Goal: Task Accomplishment & Management: Use online tool/utility

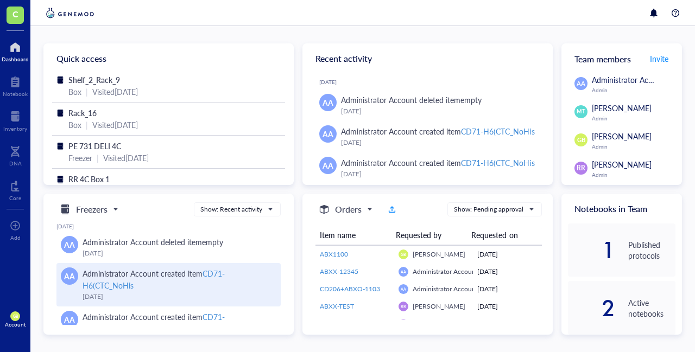
click at [214, 275] on div "CD71-H6(CTC_NoHis" at bounding box center [153, 279] width 142 height 23
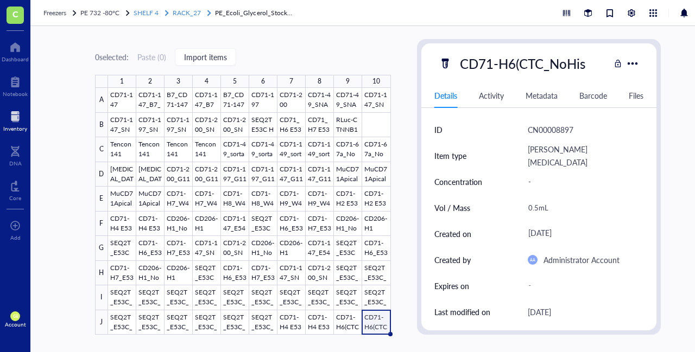
click at [193, 11] on span "RACK_27" at bounding box center [187, 12] width 28 height 9
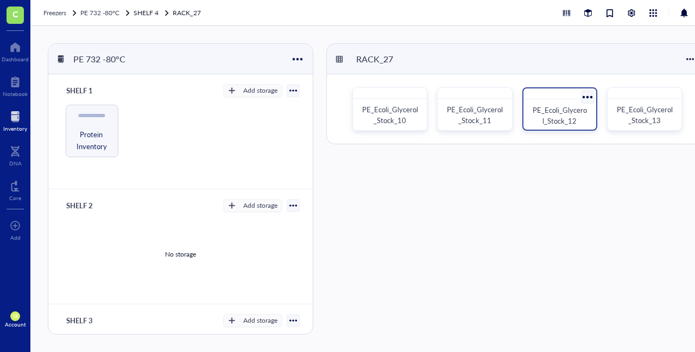
click at [571, 115] on span "PE_Ecoli_Glycerol_Stock_12" at bounding box center [559, 115] width 54 height 21
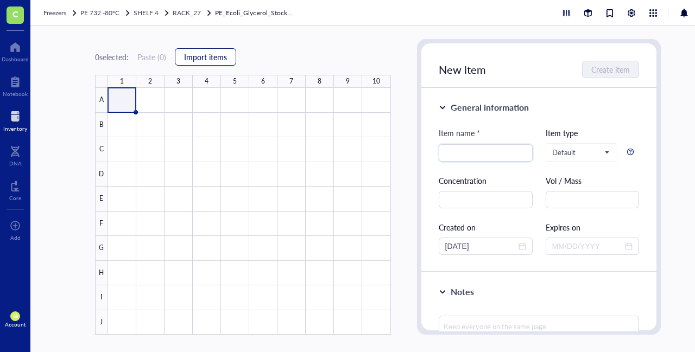
click at [224, 56] on span "Import items" at bounding box center [205, 57] width 43 height 9
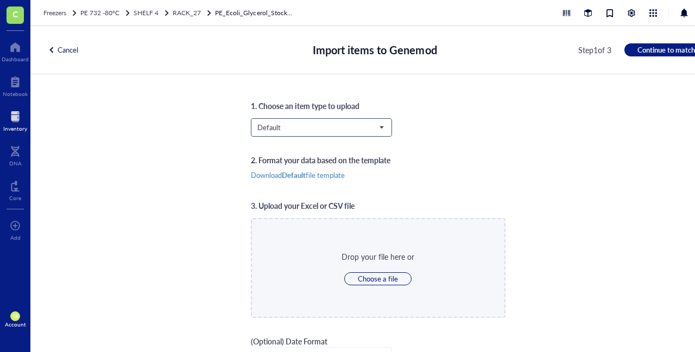
click at [293, 123] on span "Default" at bounding box center [320, 128] width 126 height 10
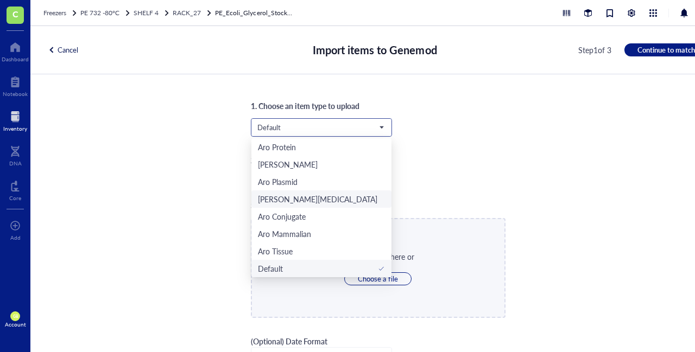
click at [276, 195] on div "[PERSON_NAME][MEDICAL_DATA]" at bounding box center [317, 199] width 119 height 12
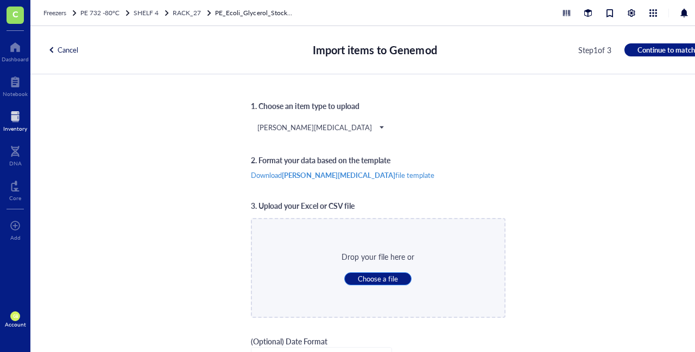
click at [368, 283] on span "Choose a file" at bounding box center [378, 279] width 40 height 10
type input "C:\fakepath\E. coli_BOX_12.csv"
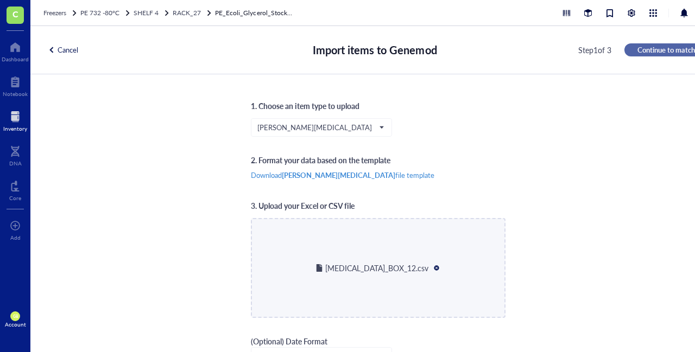
click at [644, 47] on span "Continue to match" at bounding box center [666, 50] width 58 height 10
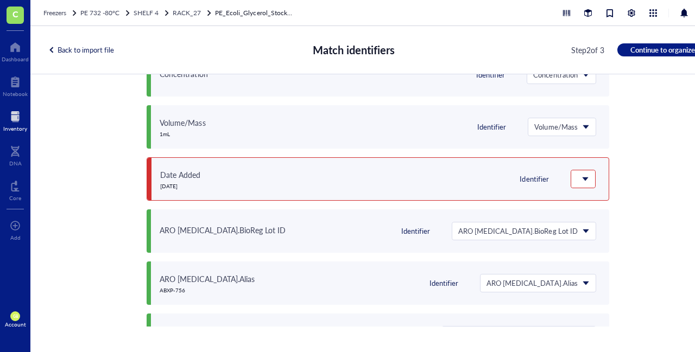
scroll to position [143, 0]
click at [579, 180] on span at bounding box center [582, 179] width 10 height 10
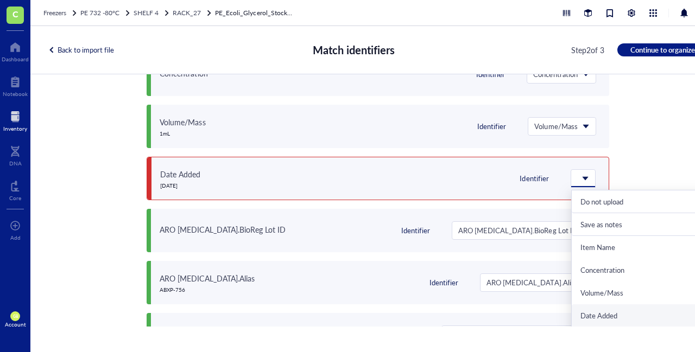
click at [596, 309] on div "Date Added" at bounding box center [644, 315] width 147 height 23
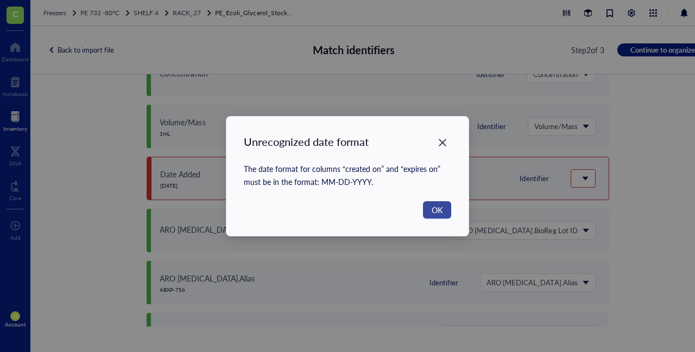
click at [441, 216] on button "OK" at bounding box center [437, 209] width 28 height 17
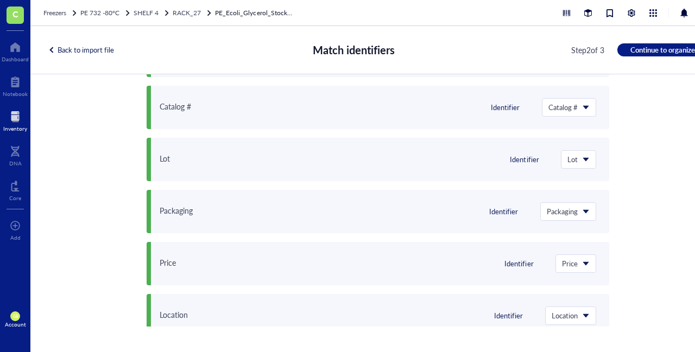
scroll to position [640, 0]
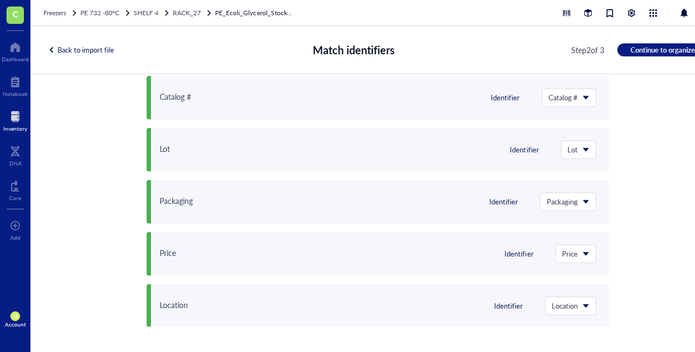
click at [74, 54] on div "Back to import file" at bounding box center [81, 50] width 66 height 10
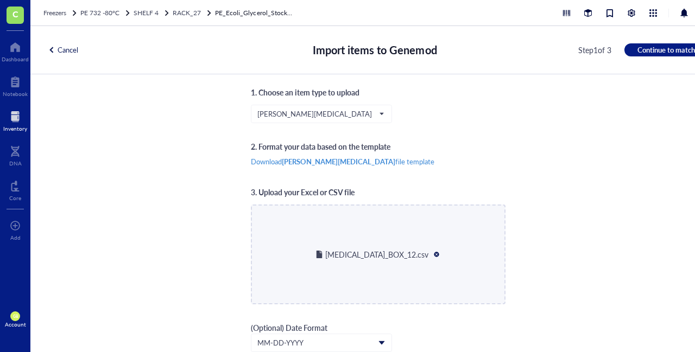
scroll to position [12, 0]
click at [433, 255] on div at bounding box center [437, 256] width 8 height 8
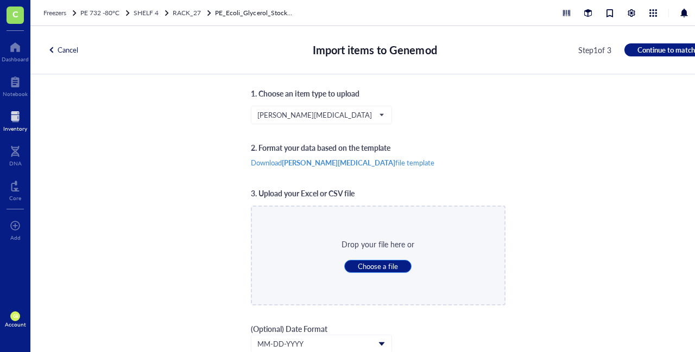
click at [379, 263] on span "Choose a file" at bounding box center [378, 267] width 40 height 10
type input "C:\fakepath\E. coli_BOX_12.csv"
click at [654, 43] on div "Cancel Import items to Genemod Step 1 of 3 Continue to match" at bounding box center [377, 50] width 695 height 48
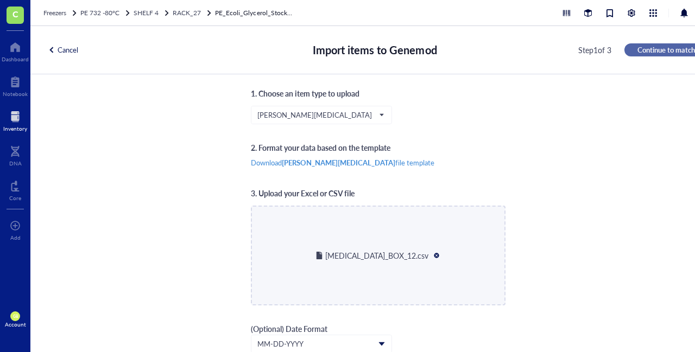
click at [653, 47] on span "Continue to match" at bounding box center [666, 50] width 58 height 10
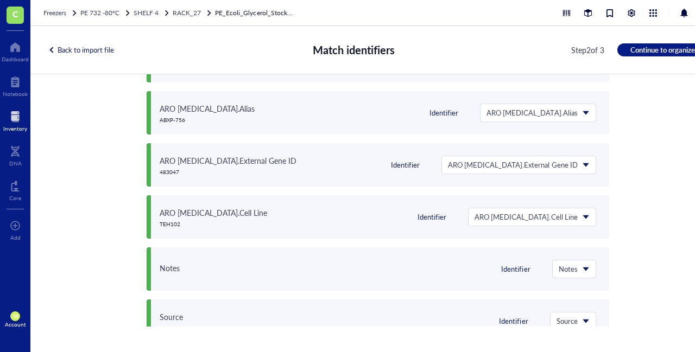
scroll to position [0, 0]
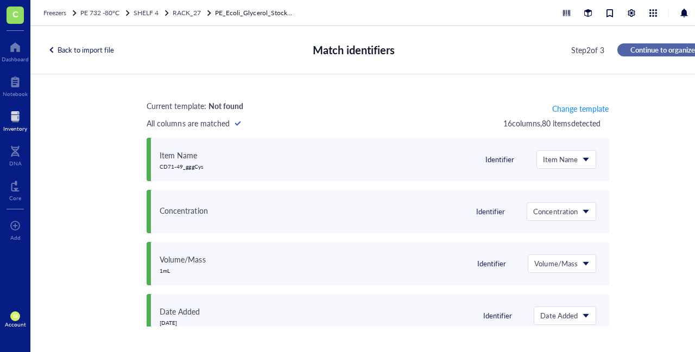
click at [659, 47] on span "Continue to organize" at bounding box center [662, 50] width 65 height 10
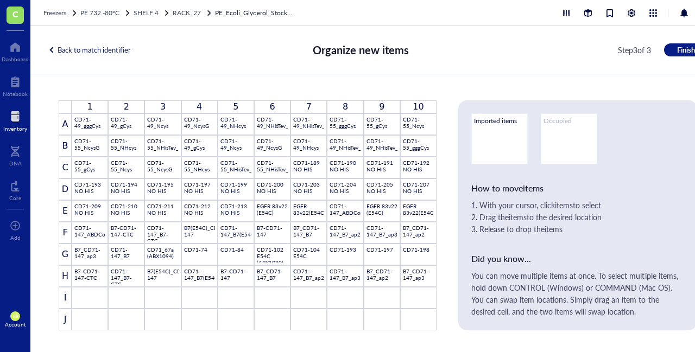
click at [107, 48] on div "Back to match identifier" at bounding box center [89, 50] width 83 height 10
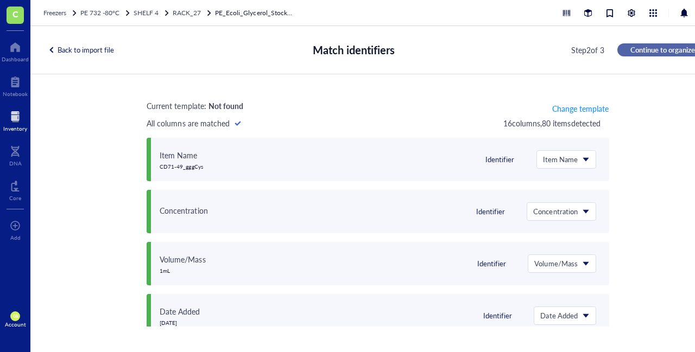
click at [669, 48] on span "Continue to organize" at bounding box center [662, 50] width 65 height 10
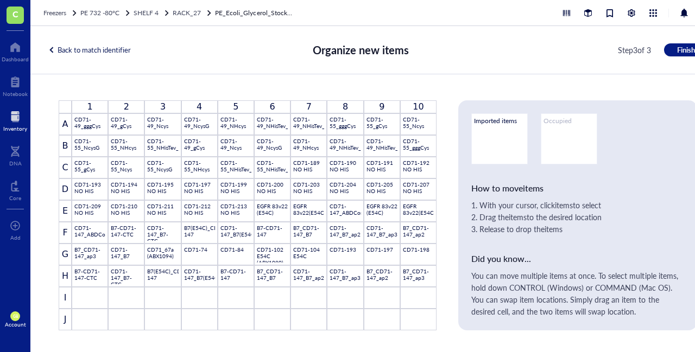
click at [99, 46] on div "Back to match identifier" at bounding box center [89, 50] width 83 height 10
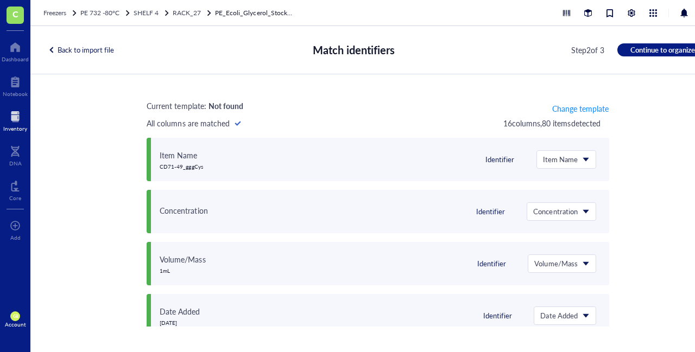
click at [103, 51] on div "Back to import file" at bounding box center [81, 50] width 66 height 10
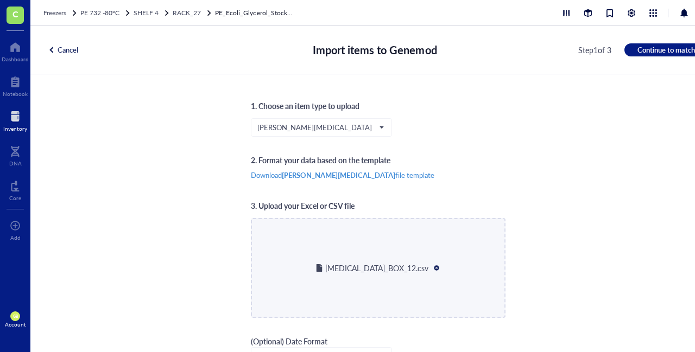
click at [433, 268] on div at bounding box center [437, 268] width 8 height 8
click at [377, 277] on span "Choose a file" at bounding box center [378, 279] width 40 height 10
type input "C:\fakepath\E. coli_BOX_12.csv"
click at [654, 53] on span "Continue to match" at bounding box center [666, 50] width 58 height 10
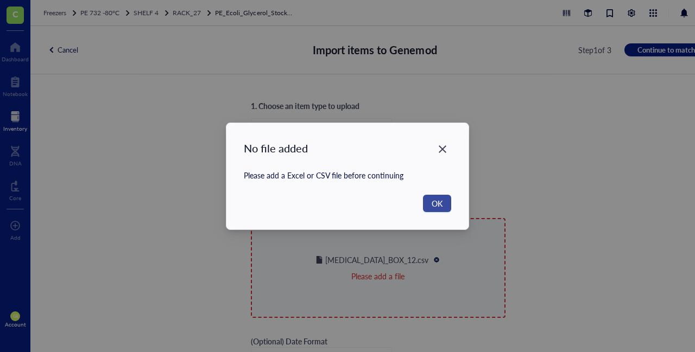
click at [434, 201] on span "OK" at bounding box center [436, 204] width 11 height 12
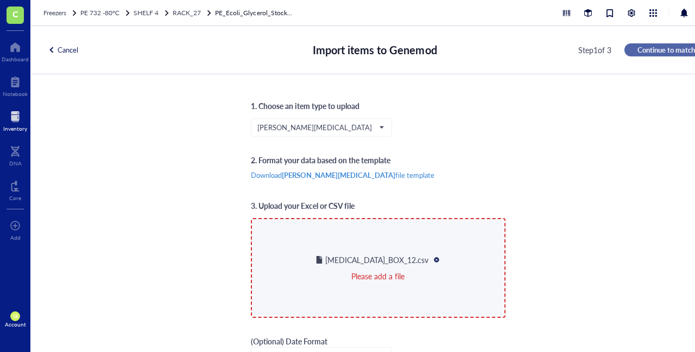
click at [678, 53] on span "Continue to match" at bounding box center [666, 50] width 58 height 10
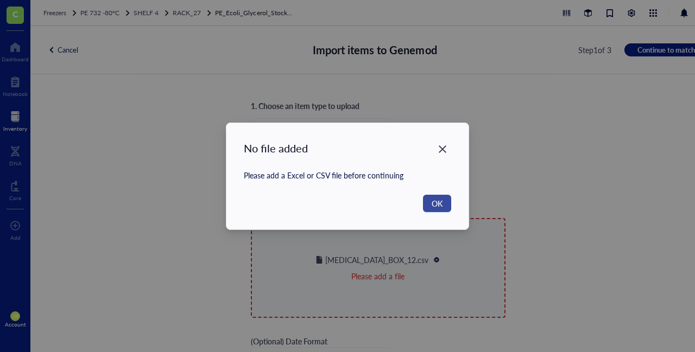
click at [444, 204] on button "OK" at bounding box center [437, 203] width 28 height 17
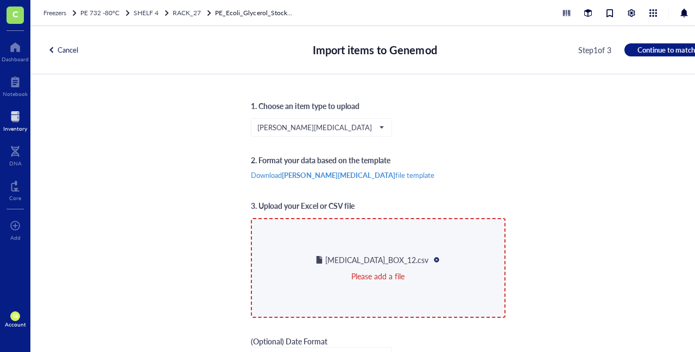
click at [433, 260] on div at bounding box center [437, 260] width 8 height 8
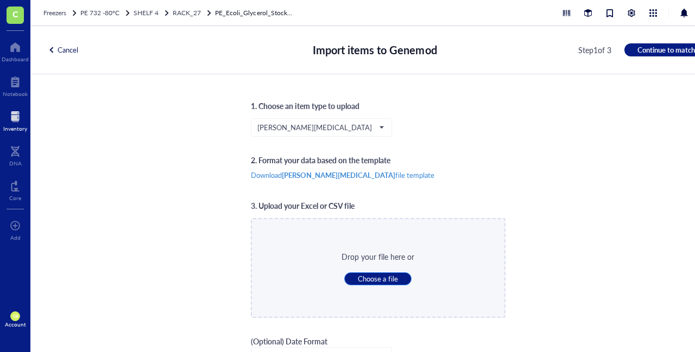
click at [374, 279] on span "Choose a file" at bounding box center [378, 279] width 40 height 10
type input "C:\fakepath\E. coli_BOX_12.csv"
click at [657, 52] on span "Continue to match" at bounding box center [666, 50] width 58 height 10
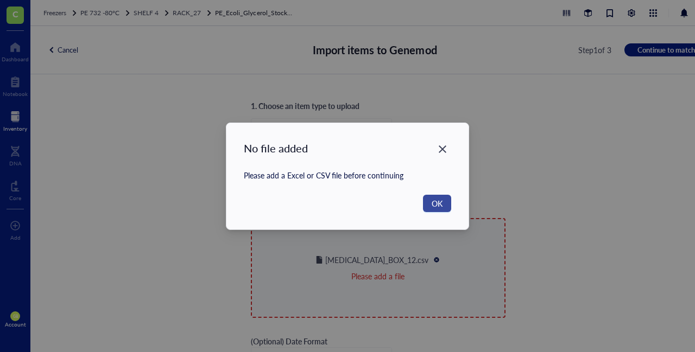
click at [434, 205] on span "OK" at bounding box center [436, 204] width 11 height 12
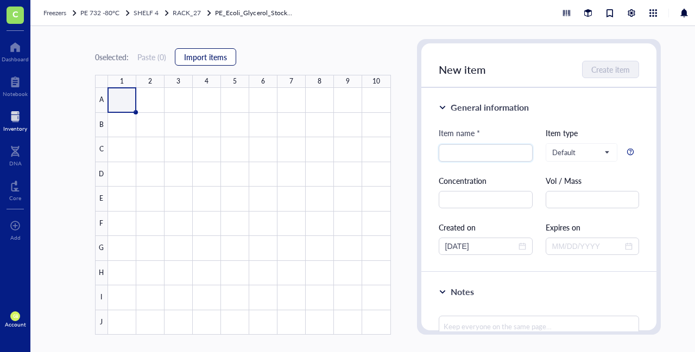
click at [210, 58] on span "Import items" at bounding box center [205, 57] width 43 height 9
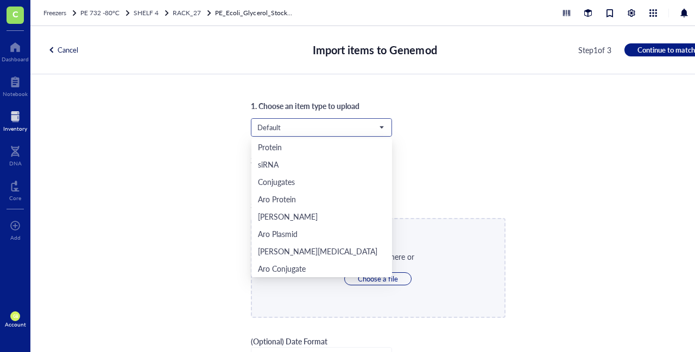
click at [309, 125] on span "Default" at bounding box center [320, 128] width 126 height 10
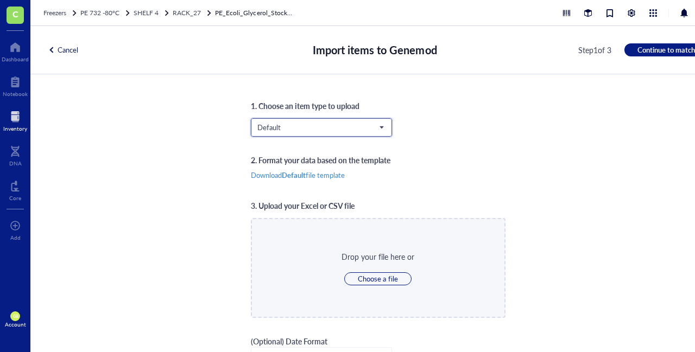
click at [285, 128] on span "Default" at bounding box center [320, 128] width 126 height 10
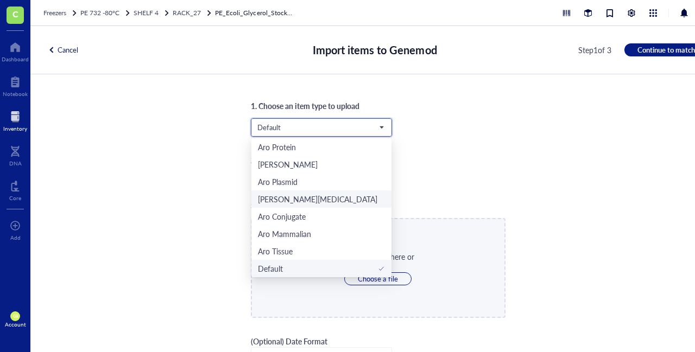
click at [303, 196] on div "[PERSON_NAME][MEDICAL_DATA]" at bounding box center [322, 199] width 128 height 12
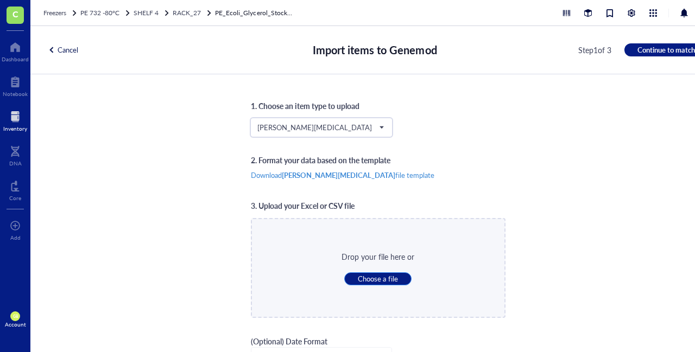
click at [370, 276] on span "Choose a file" at bounding box center [378, 279] width 40 height 10
type input "C:\fakepath\E. coli_BOX_12.csv"
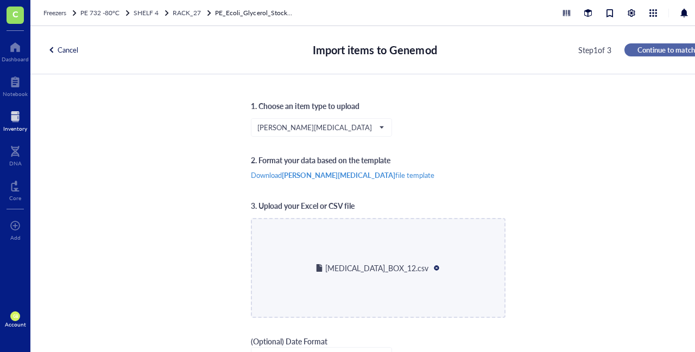
click at [652, 47] on span "Continue to match" at bounding box center [666, 50] width 58 height 10
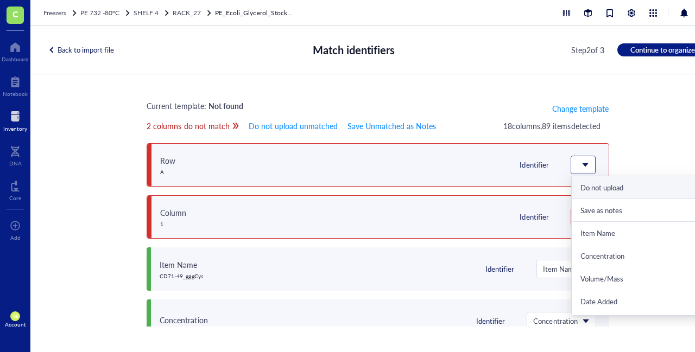
click at [578, 169] on span at bounding box center [582, 165] width 10 height 10
click at [582, 190] on div "Do not upload" at bounding box center [644, 187] width 129 height 9
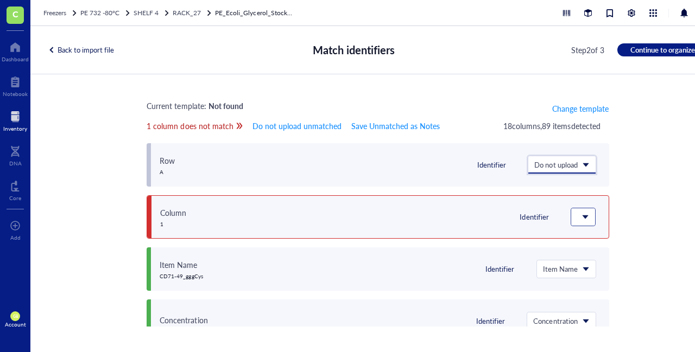
click at [581, 220] on span at bounding box center [582, 217] width 10 height 10
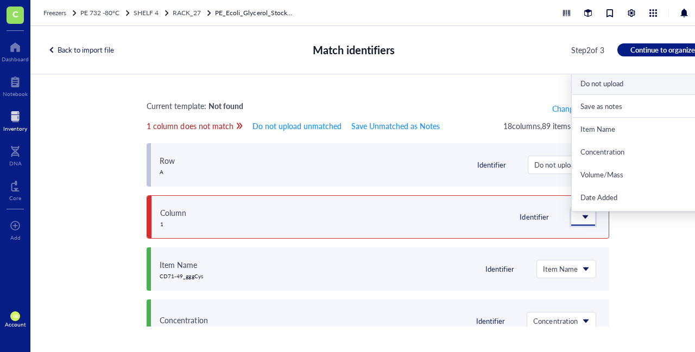
click at [596, 83] on div "Do not upload" at bounding box center [644, 83] width 129 height 9
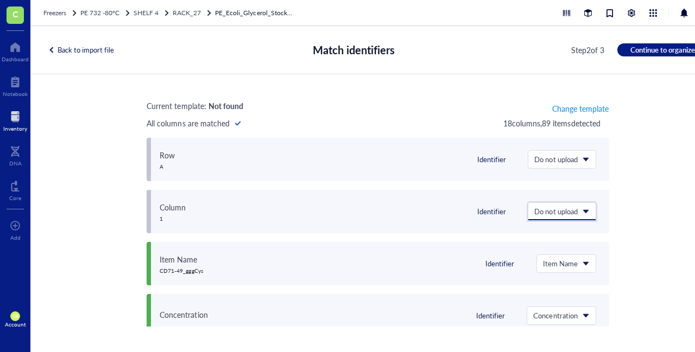
click at [651, 137] on div "Current template: Not found Change template All columns are matched 18 column s…" at bounding box center [377, 200] width 695 height 252
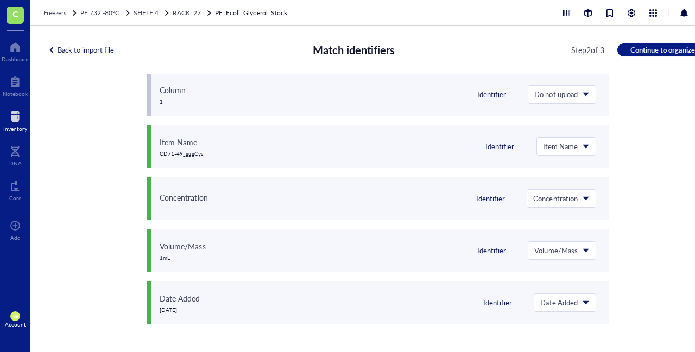
scroll to position [0, 0]
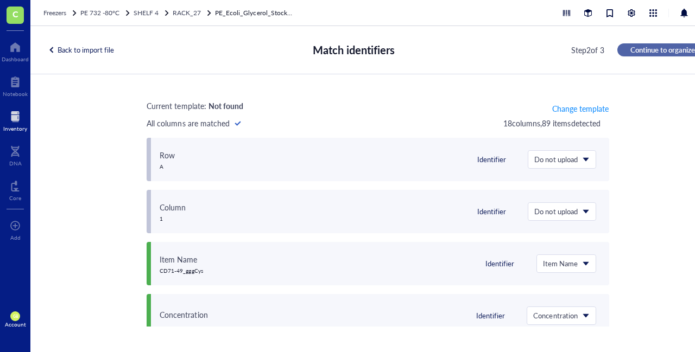
click at [667, 48] on span "Continue to organize" at bounding box center [662, 50] width 65 height 10
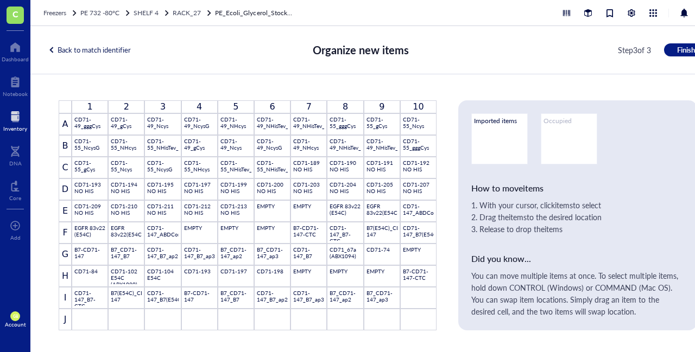
click at [88, 52] on div "Back to match identifier" at bounding box center [89, 50] width 83 height 10
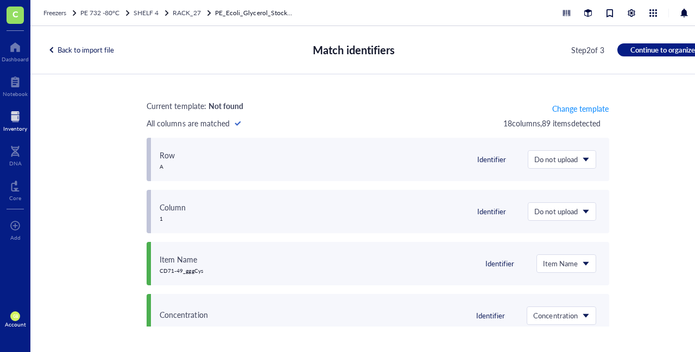
click at [88, 52] on div "Back to import file" at bounding box center [81, 50] width 66 height 10
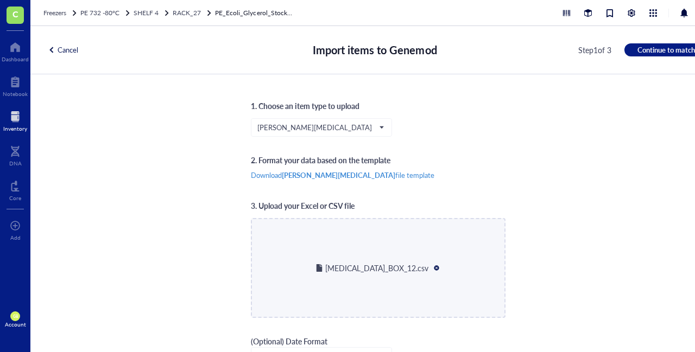
click at [433, 267] on div at bounding box center [437, 268] width 8 height 8
click at [381, 278] on span "Choose a file" at bounding box center [378, 279] width 40 height 10
type input "C:\fakepath\E. coli_BOX_12.csv"
click at [677, 50] on span "Continue to match" at bounding box center [666, 50] width 58 height 10
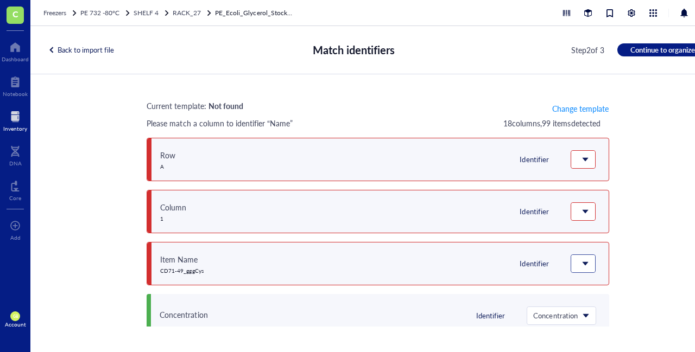
click at [577, 263] on span at bounding box center [582, 264] width 10 height 10
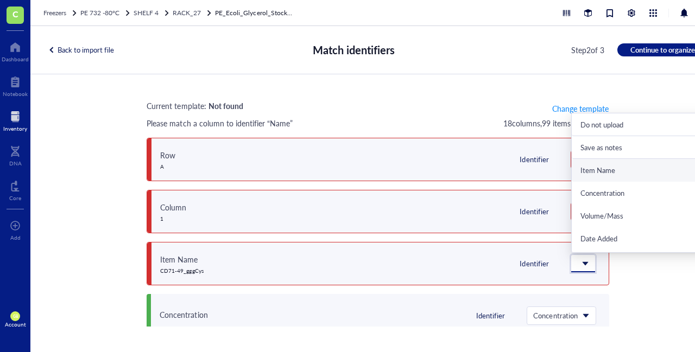
click at [601, 171] on div "Item Name" at bounding box center [644, 171] width 129 height 10
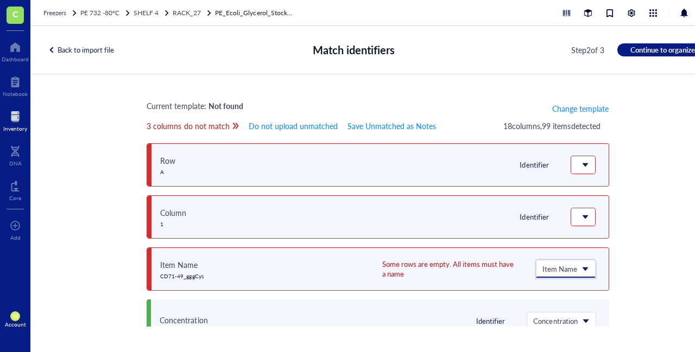
click at [645, 205] on div "Current template: Not found Change template 3 columns do not match Do not uploa…" at bounding box center [377, 200] width 695 height 252
click at [100, 48] on div "Back to import file" at bounding box center [81, 50] width 66 height 10
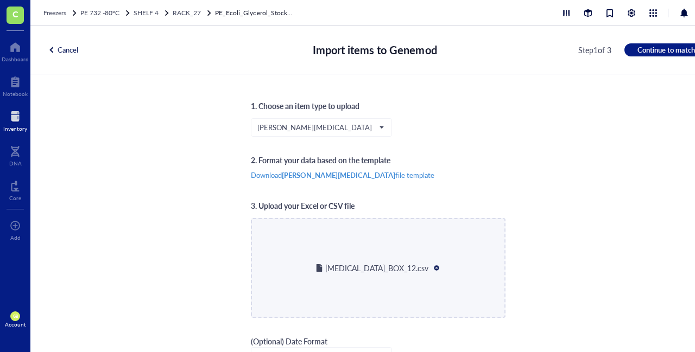
click at [433, 268] on div at bounding box center [437, 268] width 8 height 8
click at [375, 277] on span "Choose a file" at bounding box center [378, 279] width 40 height 10
type input "C:\fakepath\E. coli_BOX_12.csv"
click at [656, 52] on span "Continue to match" at bounding box center [666, 50] width 58 height 10
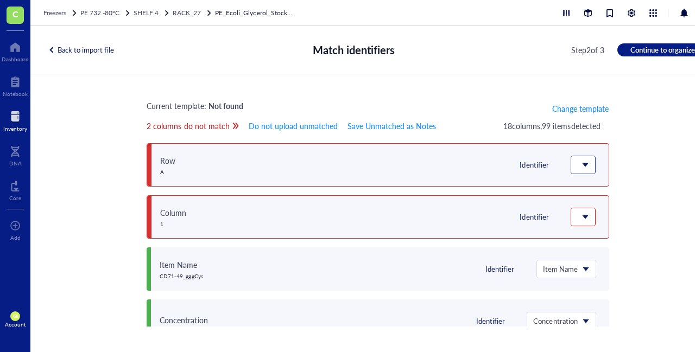
click at [577, 169] on span at bounding box center [582, 165] width 10 height 10
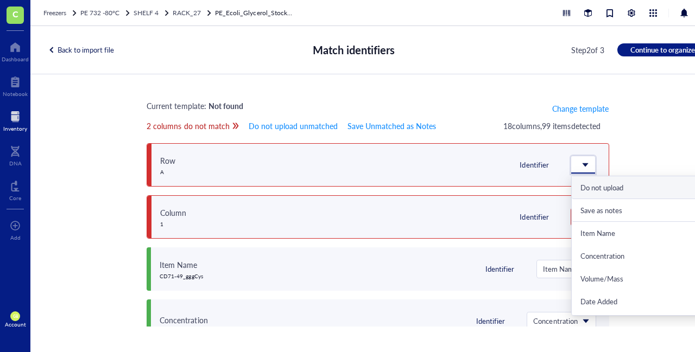
click at [593, 193] on div "Do not upload" at bounding box center [644, 187] width 147 height 23
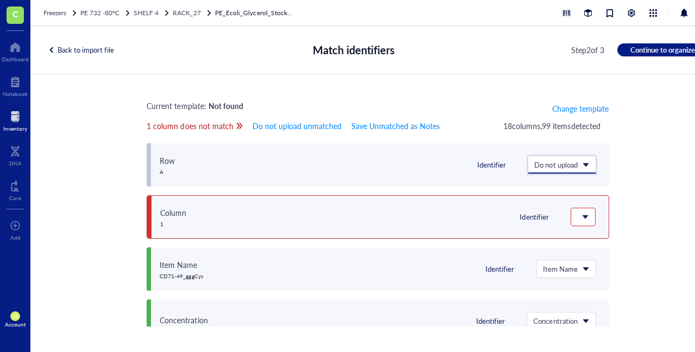
click at [589, 226] on div "Identifier" at bounding box center [487, 217] width 218 height 42
click at [578, 217] on span at bounding box center [582, 217] width 10 height 10
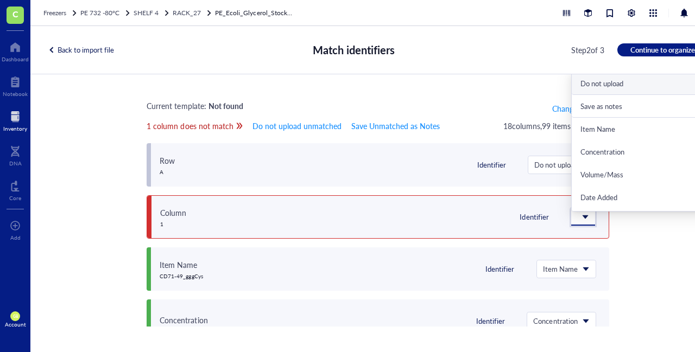
click at [606, 87] on div "Do not upload" at bounding box center [644, 83] width 147 height 23
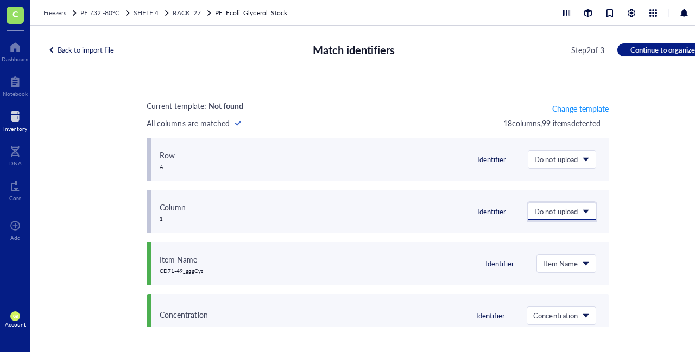
click at [635, 48] on span "Continue to organize" at bounding box center [662, 50] width 65 height 10
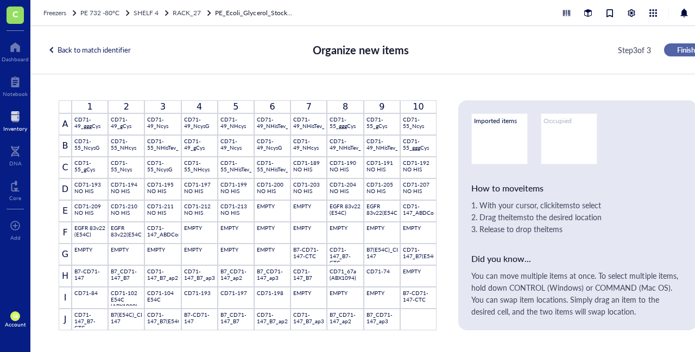
click at [688, 49] on span "Finish" at bounding box center [686, 50] width 18 height 10
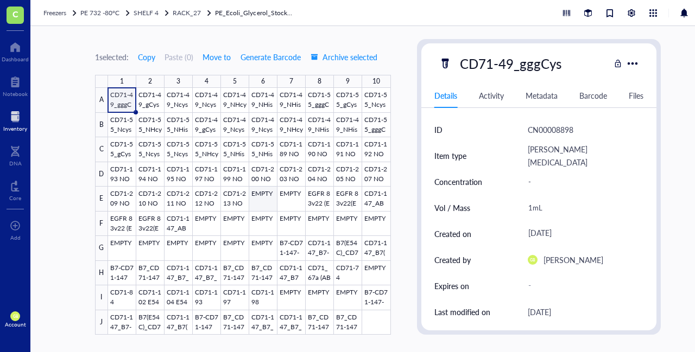
click at [259, 196] on div at bounding box center [249, 211] width 283 height 247
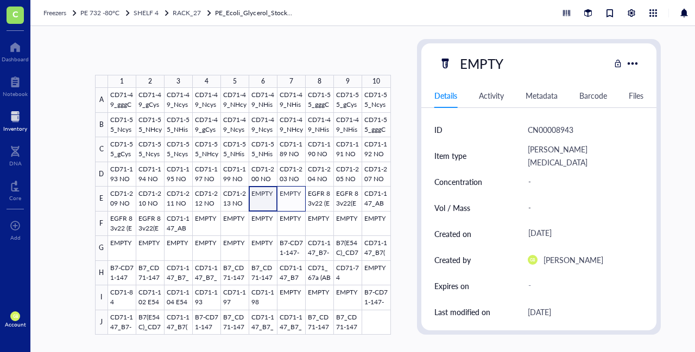
drag, startPoint x: 259, startPoint y: 196, endPoint x: 289, endPoint y: 198, distance: 29.3
click at [289, 198] on div at bounding box center [249, 211] width 283 height 247
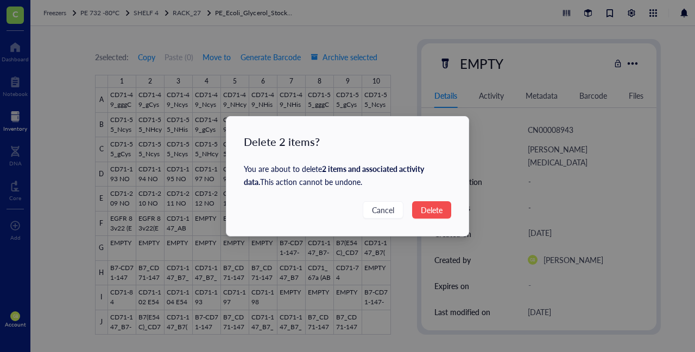
click at [430, 219] on div "Delete 2 items? You are about to delete 2 items and associated activity data . …" at bounding box center [347, 176] width 242 height 119
click at [444, 209] on button "Delete" at bounding box center [431, 209] width 39 height 17
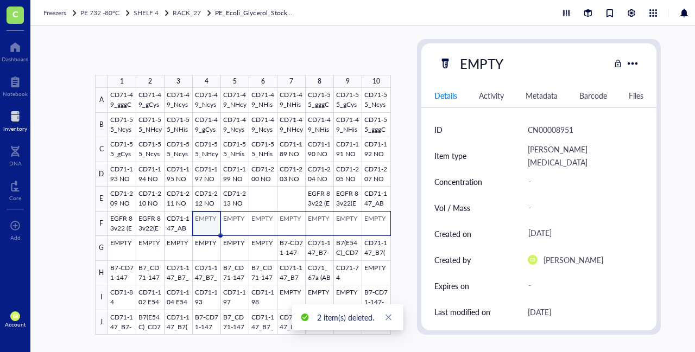
drag, startPoint x: 195, startPoint y: 225, endPoint x: 377, endPoint y: 228, distance: 181.3
click at [377, 228] on div at bounding box center [249, 211] width 283 height 247
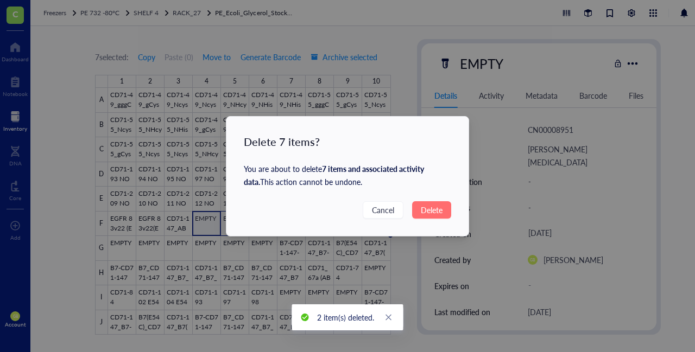
click at [434, 206] on span "Delete" at bounding box center [432, 210] width 22 height 12
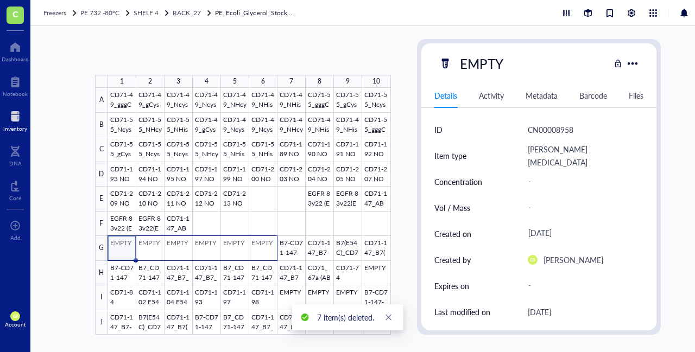
drag, startPoint x: 124, startPoint y: 249, endPoint x: 266, endPoint y: 252, distance: 142.2
click at [266, 252] on div at bounding box center [249, 211] width 283 height 247
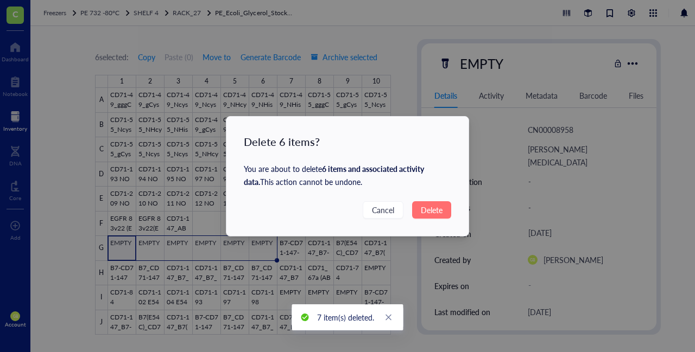
click at [436, 216] on button "Delete" at bounding box center [431, 209] width 39 height 17
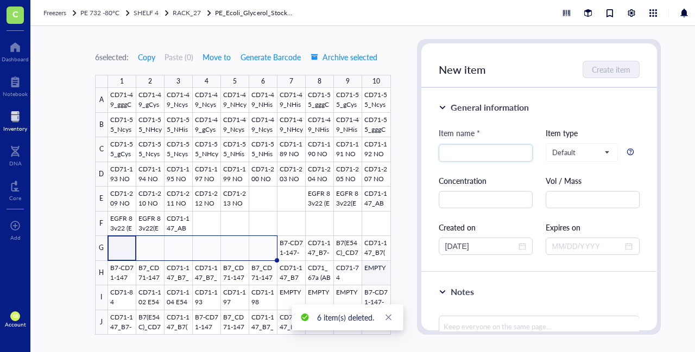
click at [379, 277] on div at bounding box center [249, 211] width 283 height 247
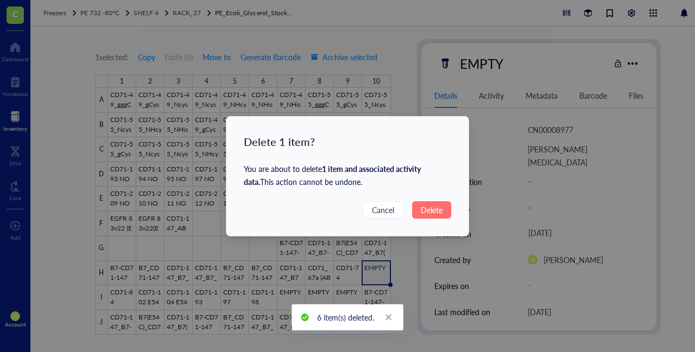
click at [427, 204] on span "Delete" at bounding box center [432, 210] width 22 height 12
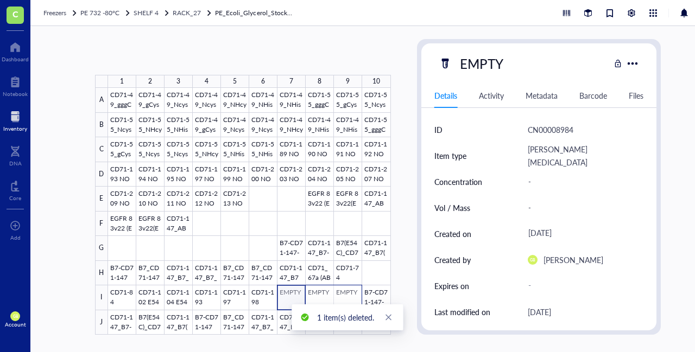
drag, startPoint x: 285, startPoint y: 300, endPoint x: 341, endPoint y: 304, distance: 55.5
click at [341, 304] on div at bounding box center [249, 211] width 283 height 247
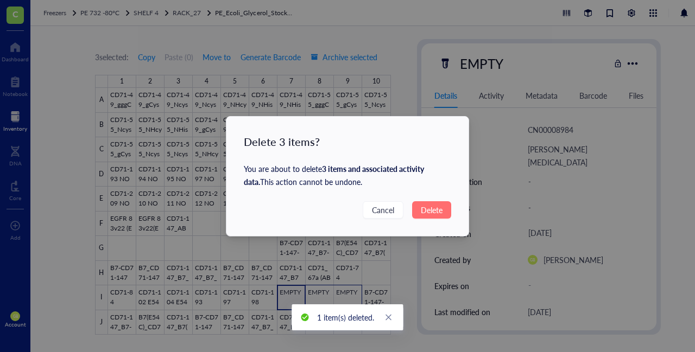
click at [436, 211] on span "Delete" at bounding box center [432, 210] width 22 height 12
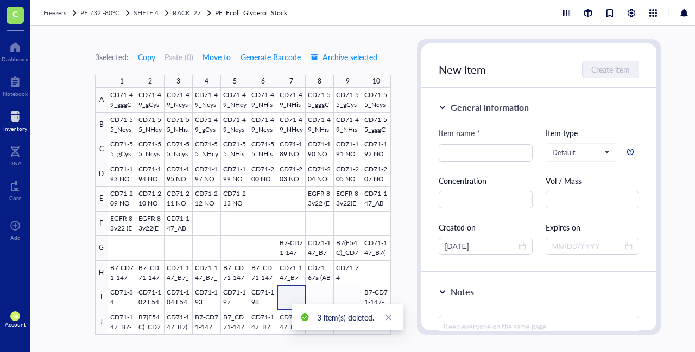
click at [59, 195] on div "3 selected: Copy Paste ( 0 ) Move to Generate Barcode Archive selected 1 2 3 4 …" at bounding box center [377, 189] width 695 height 326
click at [192, 15] on span "RACK_27" at bounding box center [187, 12] width 28 height 9
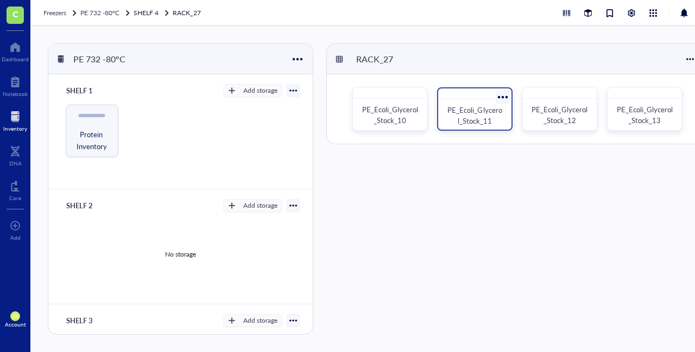
click at [472, 105] on span "PE_Ecoli_Glycerol_Stock_11" at bounding box center [474, 115] width 54 height 21
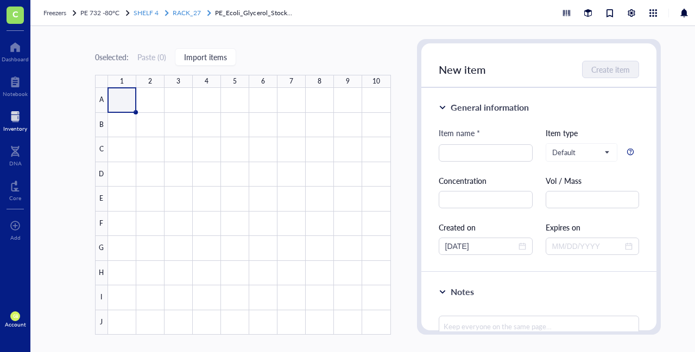
click at [188, 11] on span "RACK_27" at bounding box center [187, 12] width 28 height 9
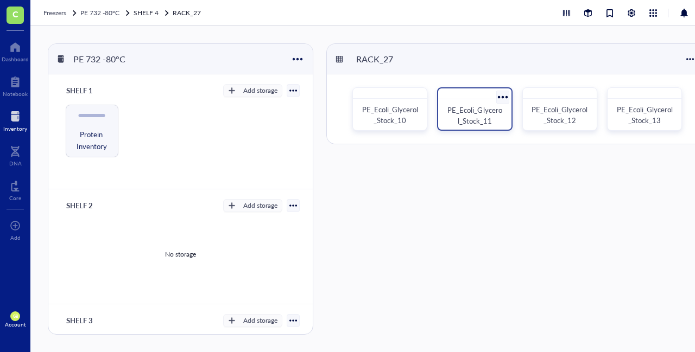
click at [504, 97] on div at bounding box center [502, 97] width 16 height 16
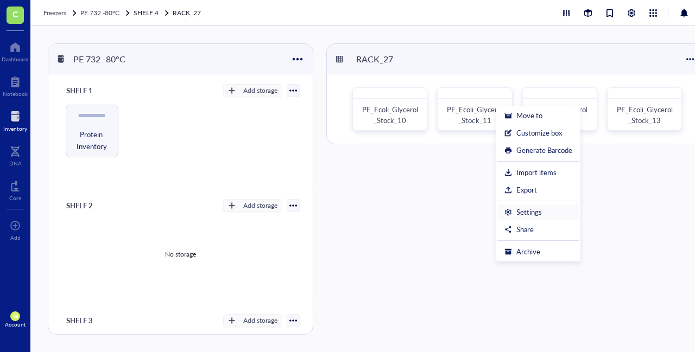
click at [522, 212] on div "Settings" at bounding box center [529, 212] width 26 height 10
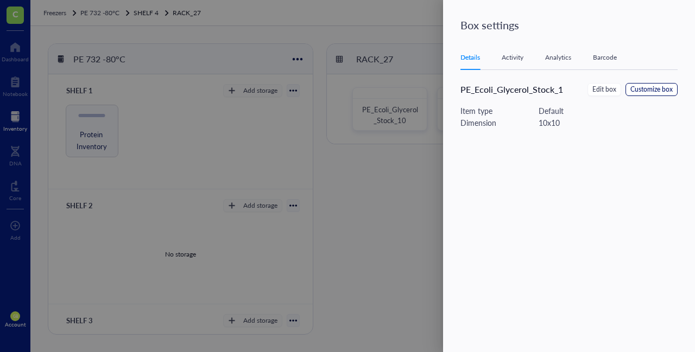
click at [651, 92] on span "Customize box" at bounding box center [651, 90] width 42 height 10
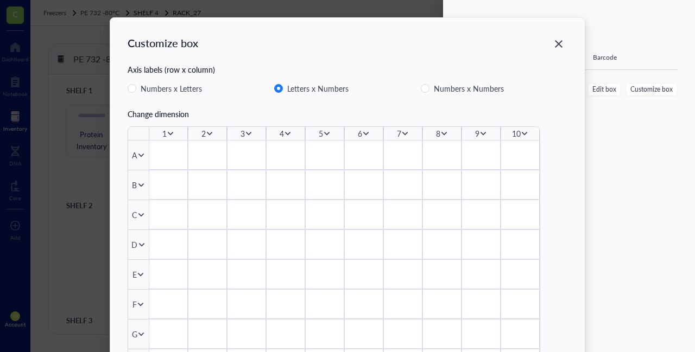
click at [522, 132] on icon at bounding box center [524, 134] width 8 height 8
click at [542, 207] on div "Delete column" at bounding box center [557, 206] width 62 height 12
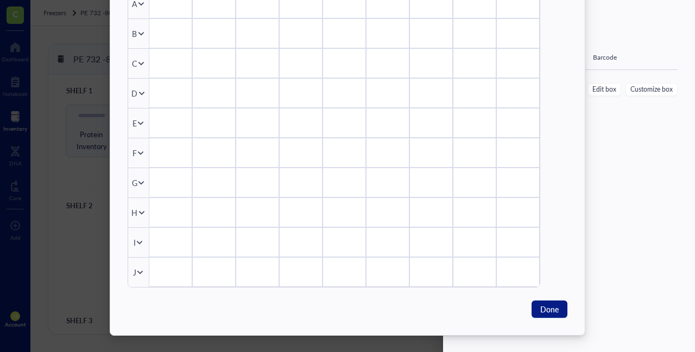
click at [137, 272] on icon at bounding box center [140, 273] width 6 height 4
click at [154, 256] on div "Delete row" at bounding box center [173, 256] width 62 height 12
click at [550, 309] on span "Done" at bounding box center [549, 309] width 18 height 12
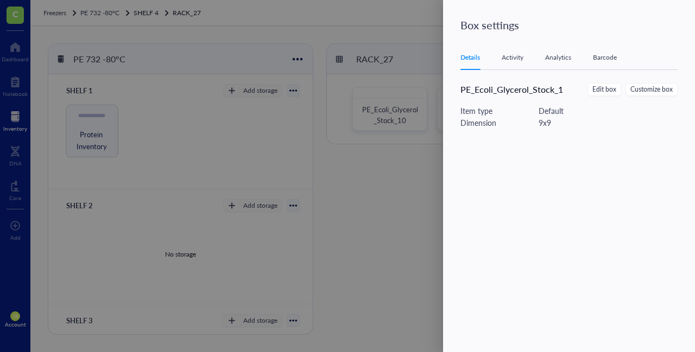
click at [369, 179] on div at bounding box center [347, 176] width 695 height 352
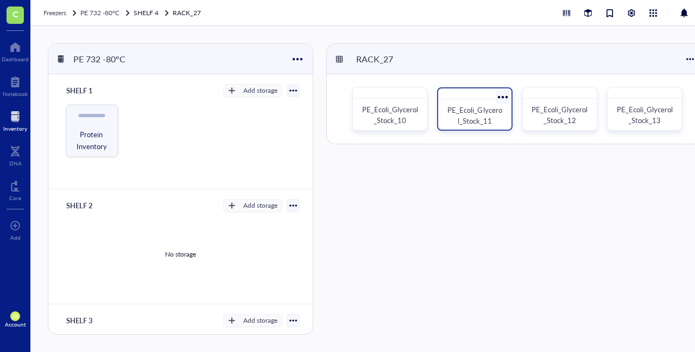
click at [475, 107] on span "PE_Ecoli_Glycerol_Stock_11" at bounding box center [474, 115] width 54 height 21
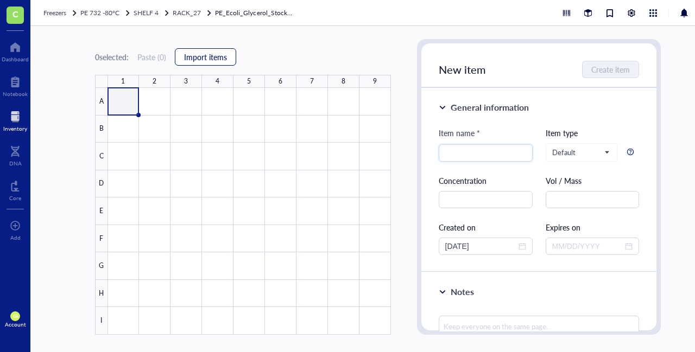
click at [206, 56] on span "Import items" at bounding box center [205, 57] width 43 height 9
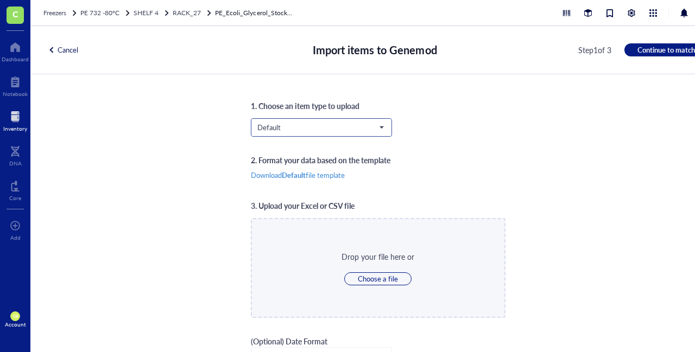
click at [283, 132] on input "search" at bounding box center [316, 127] width 118 height 16
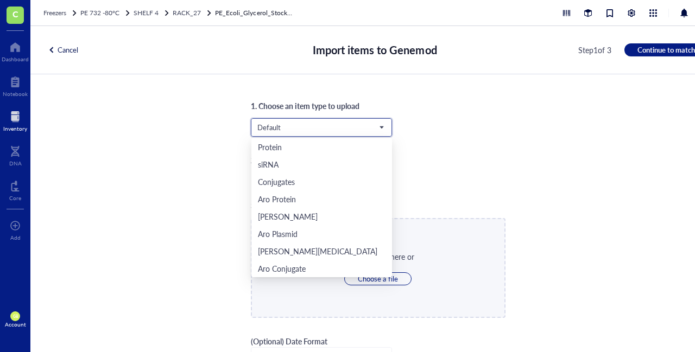
scroll to position [52, 0]
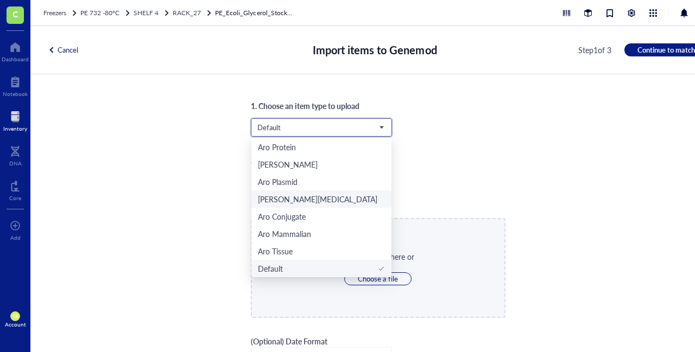
click at [279, 203] on div "[PERSON_NAME][MEDICAL_DATA]" at bounding box center [317, 199] width 119 height 12
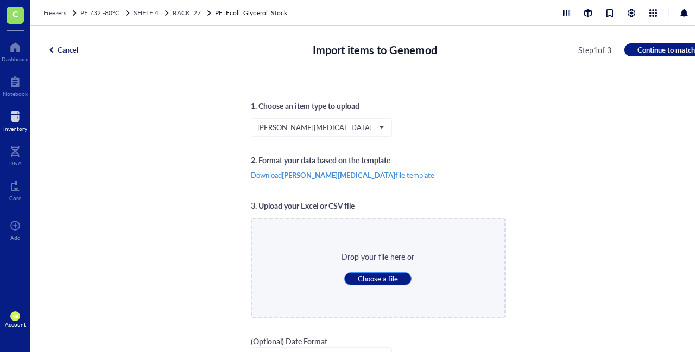
click at [388, 281] on span "Choose a file" at bounding box center [378, 279] width 40 height 10
type input "C:\fakepath\[MEDICAL_DATA]_BOX_11.csv"
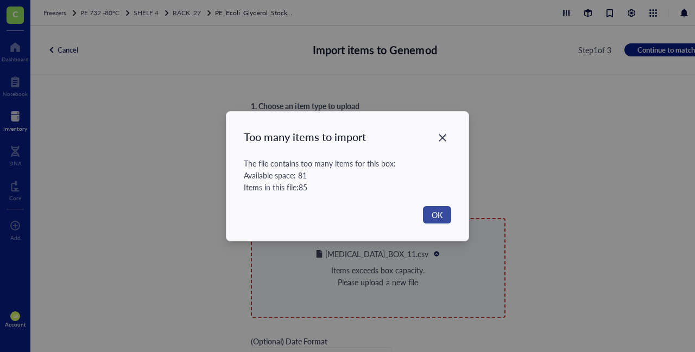
click at [438, 218] on span "OK" at bounding box center [436, 215] width 11 height 12
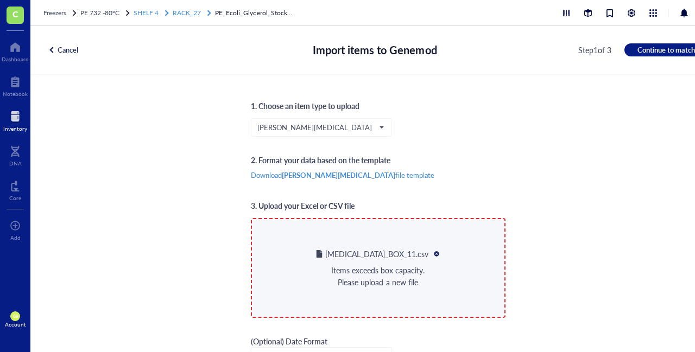
click at [189, 13] on span "RACK_27" at bounding box center [187, 12] width 28 height 9
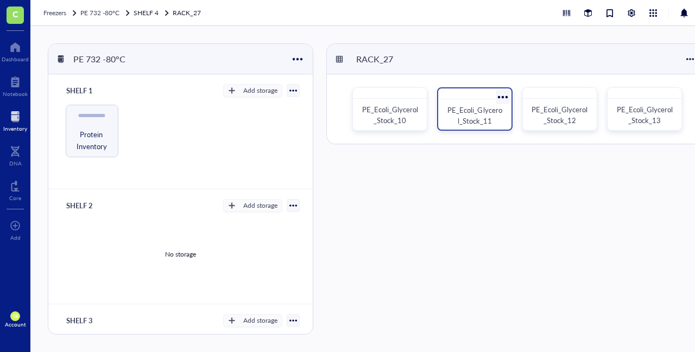
click at [449, 99] on div "PE_Ecoli_Glycerol_Stock_11" at bounding box center [474, 108] width 75 height 43
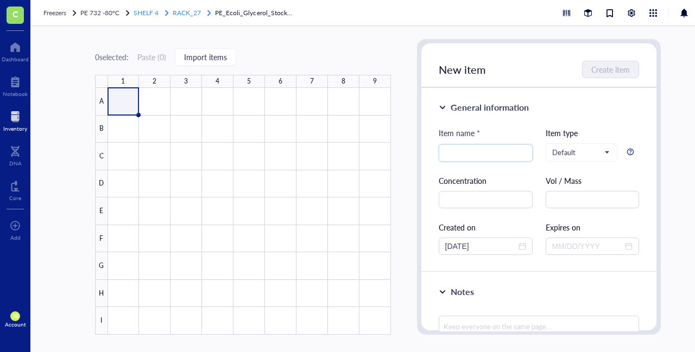
click at [194, 11] on span "RACK_27" at bounding box center [187, 12] width 28 height 9
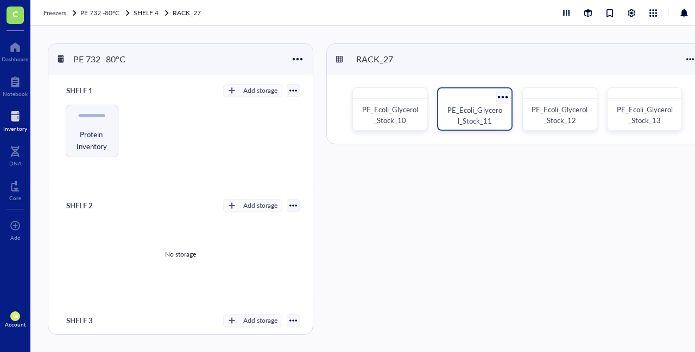
click at [501, 98] on div at bounding box center [502, 97] width 16 height 16
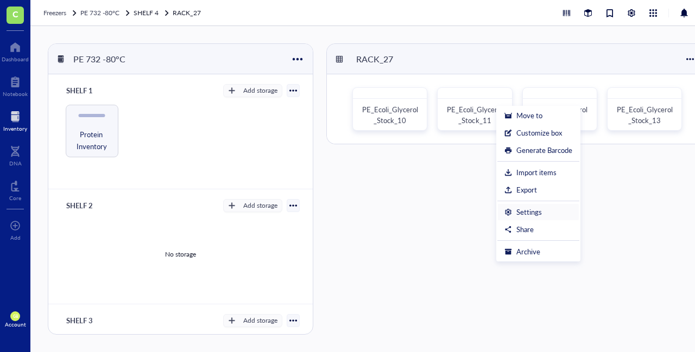
click at [527, 210] on div "Settings" at bounding box center [529, 212] width 26 height 10
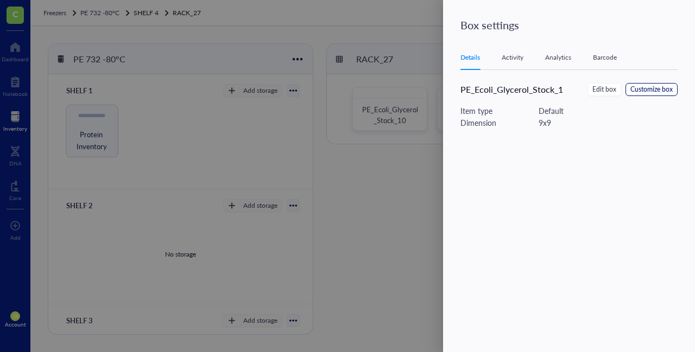
click at [643, 86] on span "Customize box" at bounding box center [651, 90] width 42 height 10
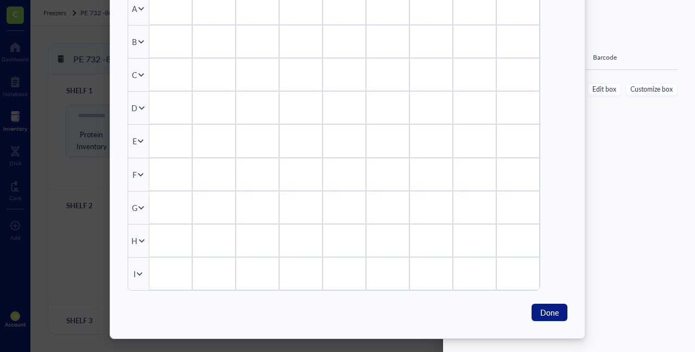
scroll to position [151, 0]
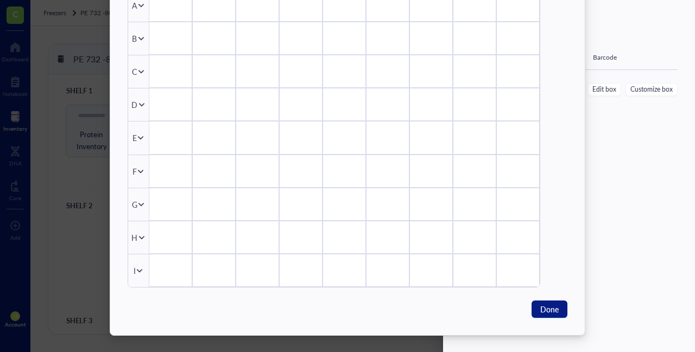
click at [136, 269] on icon at bounding box center [140, 271] width 8 height 8
click at [164, 217] on span "Insert 1 below" at bounding box center [173, 214] width 62 height 12
click at [543, 308] on span "Done" at bounding box center [549, 309] width 18 height 12
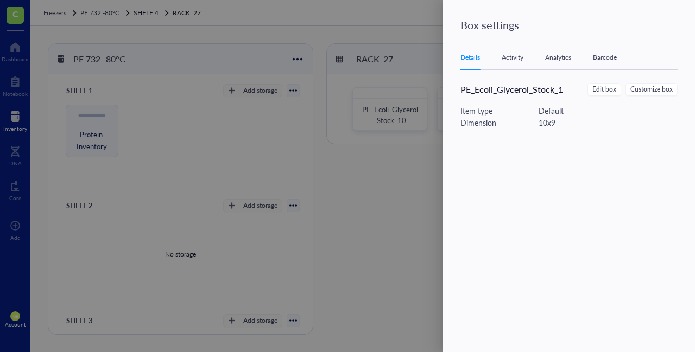
click at [362, 243] on div at bounding box center [347, 176] width 695 height 352
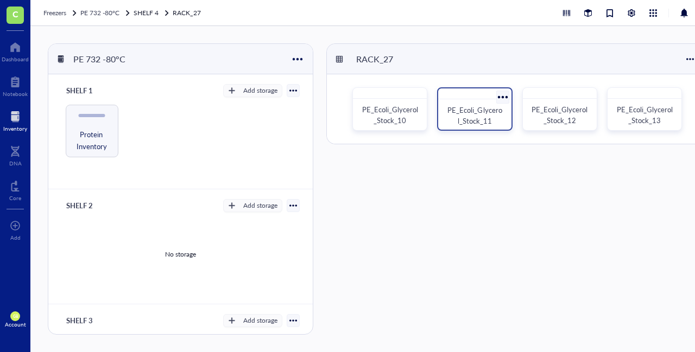
click at [463, 115] on span "PE_Ecoli_Glycerol_Stock_11" at bounding box center [474, 115] width 54 height 21
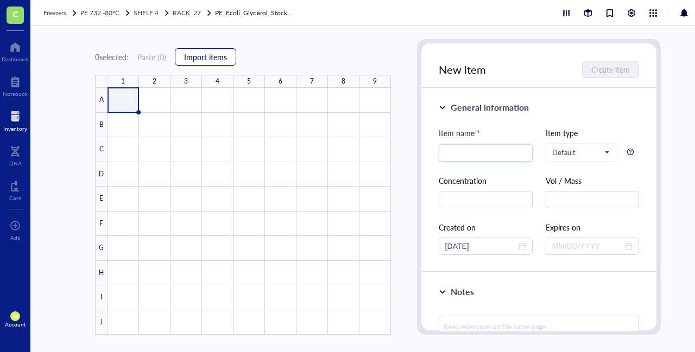
click at [213, 54] on span "Import items" at bounding box center [205, 57] width 43 height 9
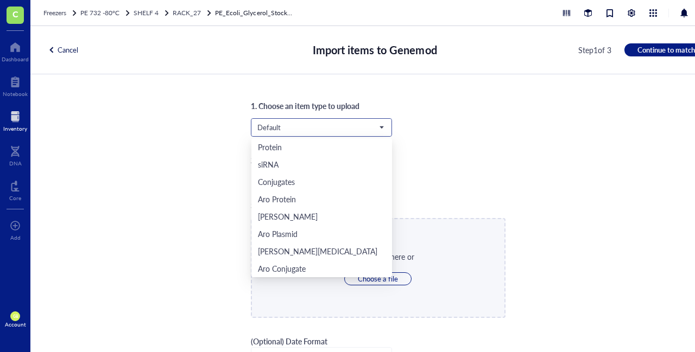
click at [326, 131] on span "Default" at bounding box center [320, 128] width 126 height 10
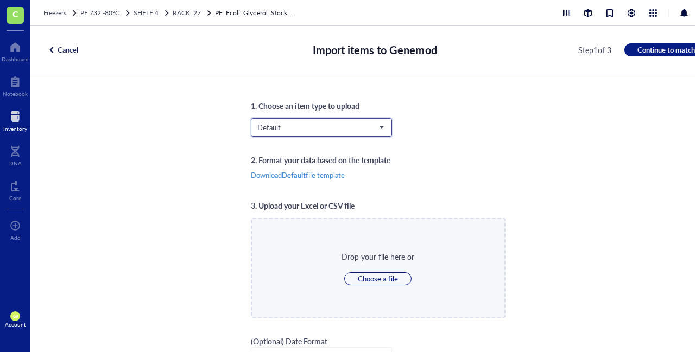
click at [281, 131] on span "Default" at bounding box center [320, 128] width 126 height 10
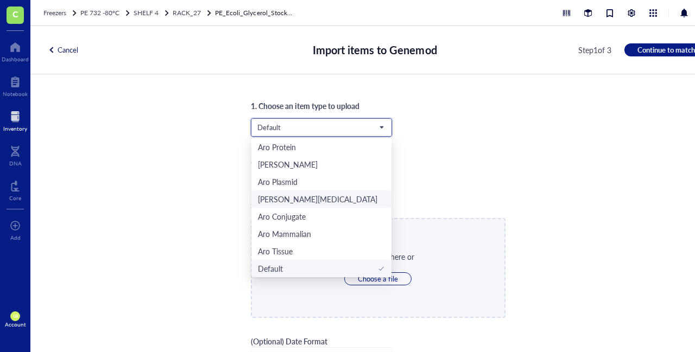
click at [279, 196] on div "[PERSON_NAME][MEDICAL_DATA]" at bounding box center [317, 199] width 119 height 12
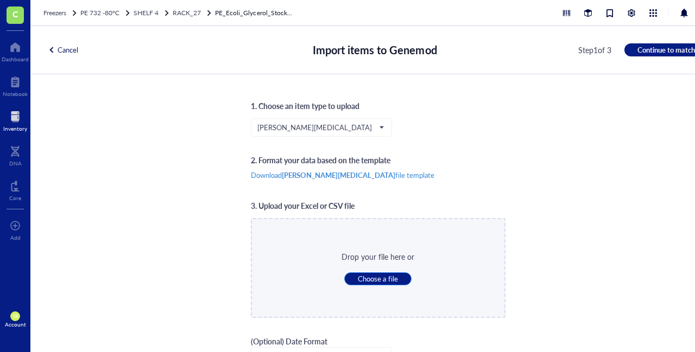
click at [383, 279] on span "Choose a file" at bounding box center [378, 279] width 40 height 10
type input "C:\fakepath\[MEDICAL_DATA]_BOX_11.csv"
click at [647, 48] on span "Continue to match" at bounding box center [666, 50] width 58 height 10
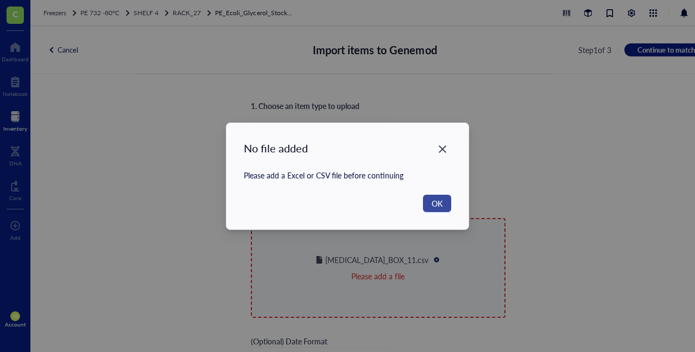
click at [438, 200] on span "OK" at bounding box center [436, 204] width 11 height 12
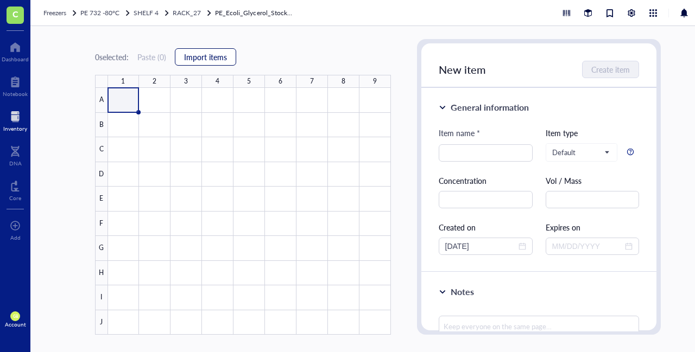
click at [217, 57] on span "Import items" at bounding box center [205, 57] width 43 height 9
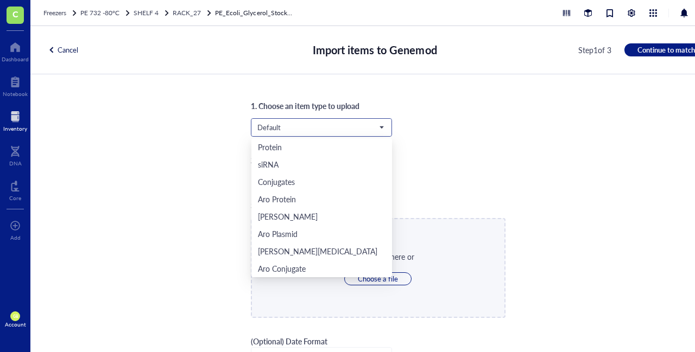
click at [300, 128] on span "Default" at bounding box center [320, 128] width 126 height 10
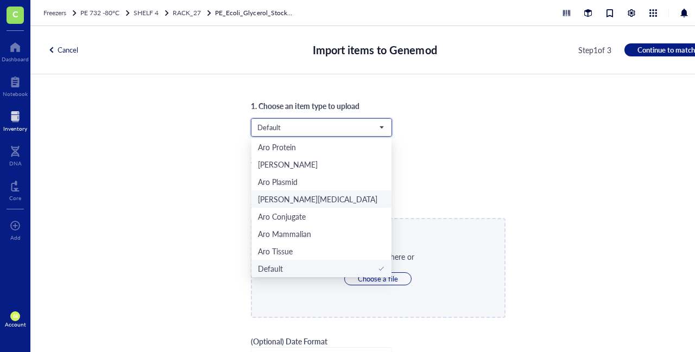
click at [297, 198] on div "[PERSON_NAME][MEDICAL_DATA]" at bounding box center [322, 199] width 128 height 12
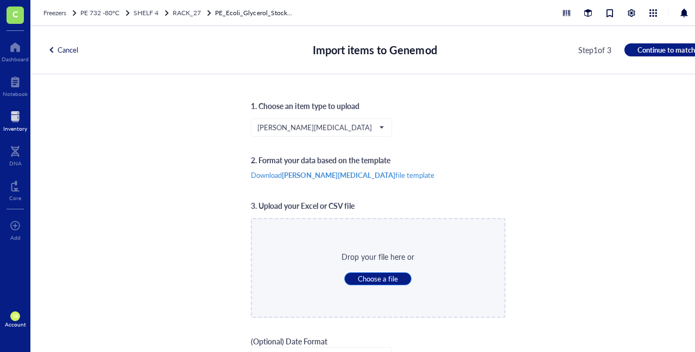
click at [371, 281] on span "Choose a file" at bounding box center [378, 279] width 40 height 10
type input "C:\fakepath\[MEDICAL_DATA]_BOX_11.csv"
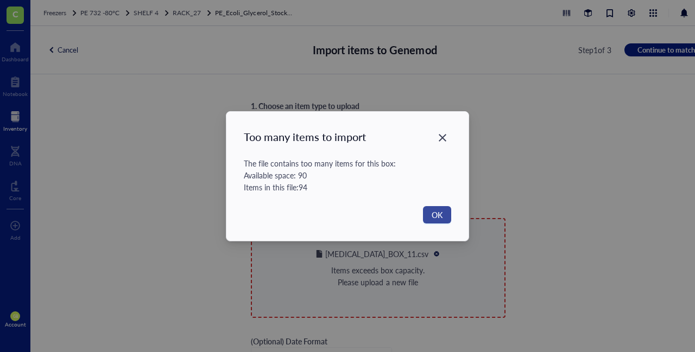
click at [429, 211] on button "OK" at bounding box center [437, 214] width 28 height 17
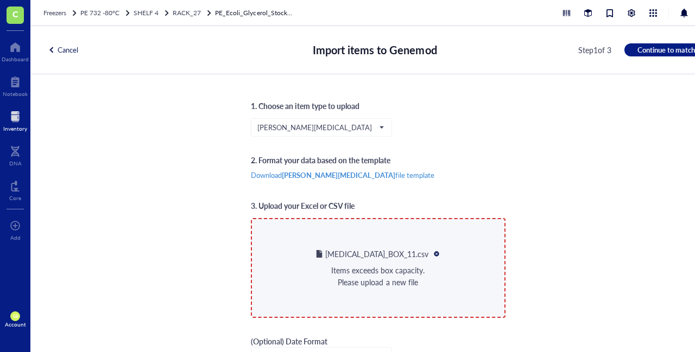
click at [433, 254] on div at bounding box center [437, 254] width 8 height 8
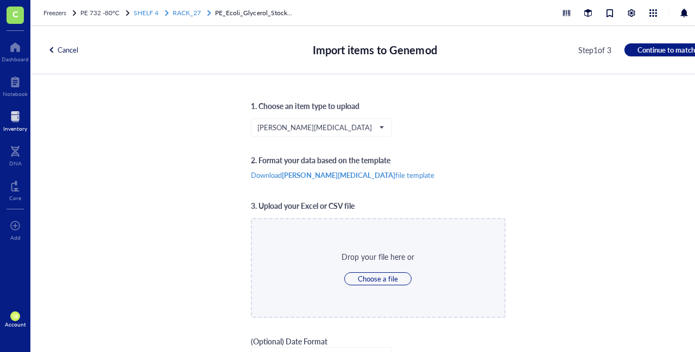
click at [194, 12] on span "RACK_27" at bounding box center [187, 12] width 28 height 9
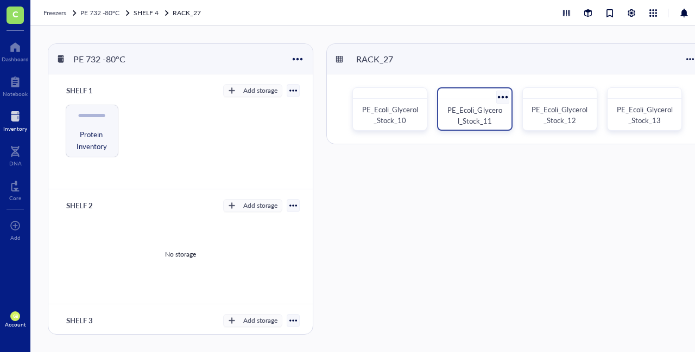
click at [500, 96] on div at bounding box center [502, 97] width 16 height 16
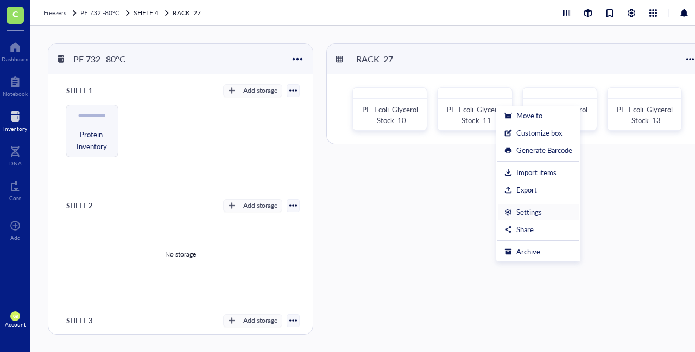
click at [541, 210] on div "Settings" at bounding box center [538, 212] width 68 height 10
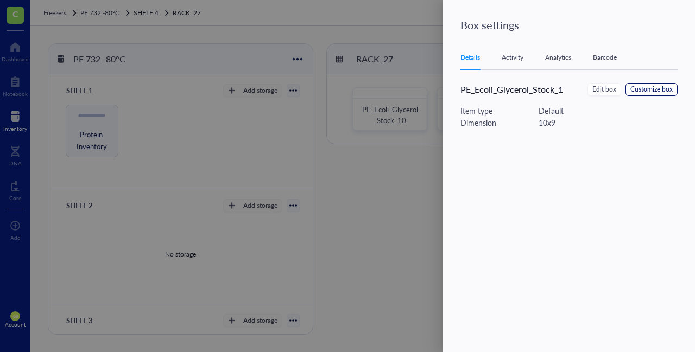
click at [661, 86] on span "Customize box" at bounding box center [651, 90] width 42 height 10
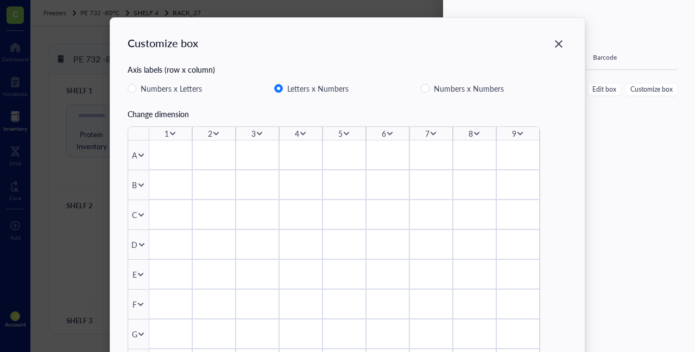
click at [519, 132] on icon at bounding box center [520, 134] width 8 height 8
click at [534, 165] on span "Insert 1 right" at bounding box center [553, 166] width 62 height 12
click at [558, 40] on icon "Close" at bounding box center [559, 44] width 10 height 10
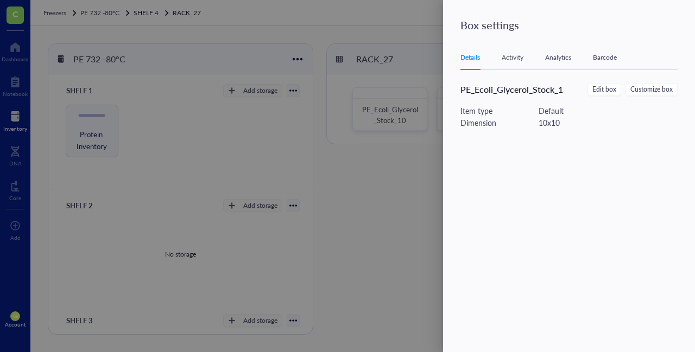
click at [397, 194] on div at bounding box center [347, 176] width 695 height 352
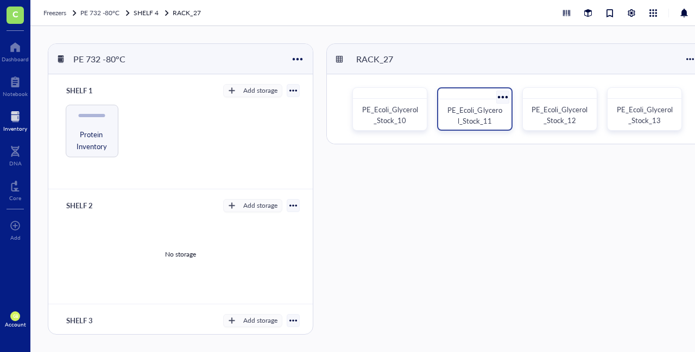
click at [477, 117] on span "PE_Ecoli_Glycerol_Stock_11" at bounding box center [474, 115] width 54 height 21
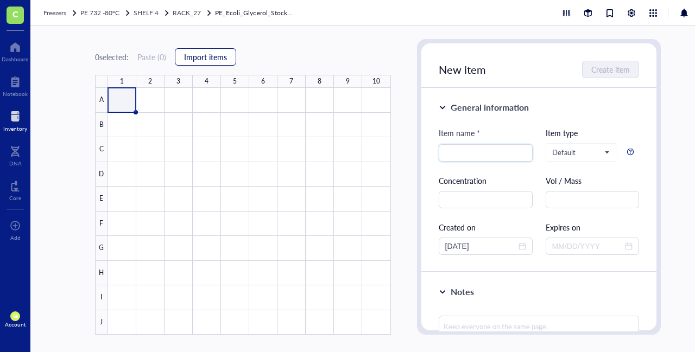
click at [194, 54] on span "Import items" at bounding box center [205, 57] width 43 height 9
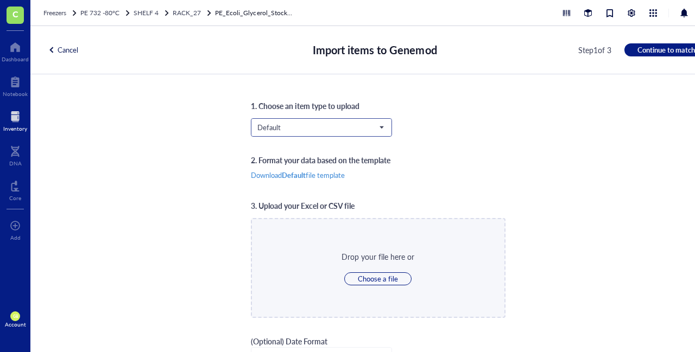
click at [276, 122] on span "Default" at bounding box center [321, 127] width 128 height 16
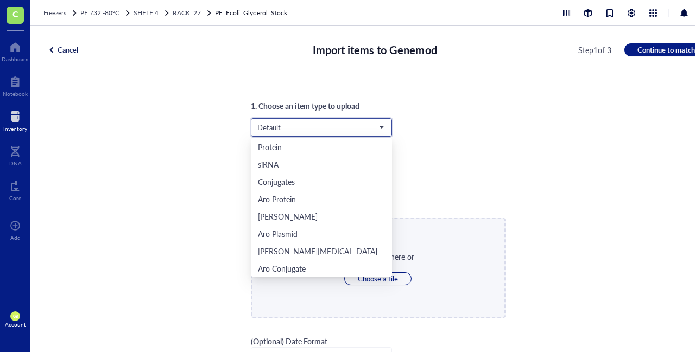
scroll to position [52, 0]
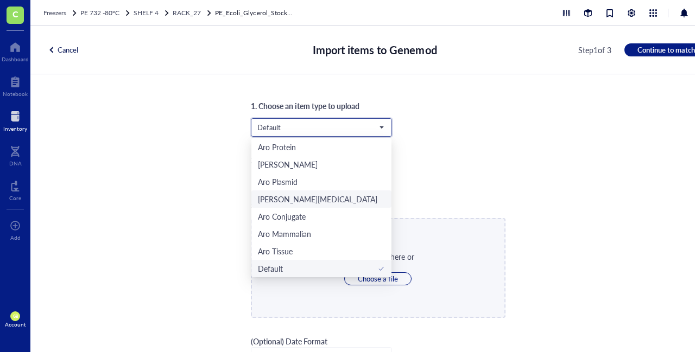
click at [304, 200] on div "[PERSON_NAME][MEDICAL_DATA]" at bounding box center [322, 199] width 128 height 12
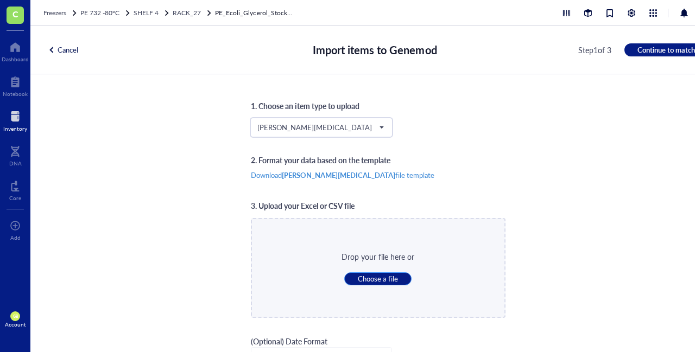
click at [373, 282] on span "Choose a file" at bounding box center [378, 279] width 40 height 10
type input "C:\fakepath\[MEDICAL_DATA]_BOX_11_dev1.csv"
click at [442, 266] on div at bounding box center [446, 268] width 8 height 8
click at [374, 279] on span "Choose a file" at bounding box center [378, 279] width 40 height 10
type input "C:\fakepath\[MEDICAL_DATA]_BOX_11_dev1.csv"
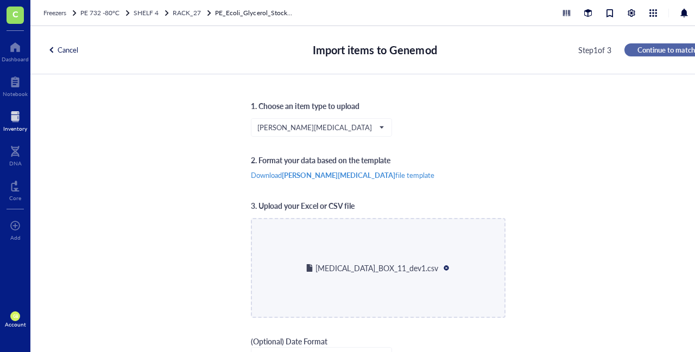
click at [655, 47] on span "Continue to match" at bounding box center [666, 50] width 58 height 10
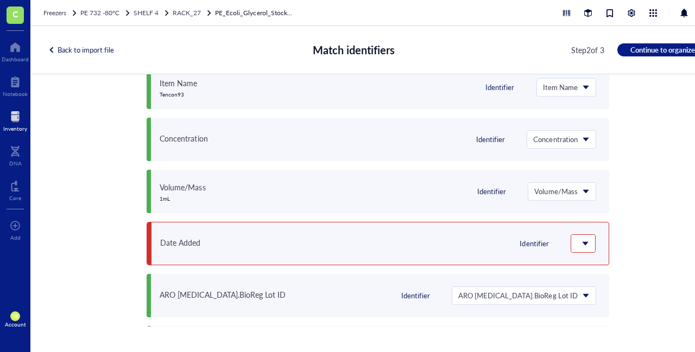
scroll to position [208, 0]
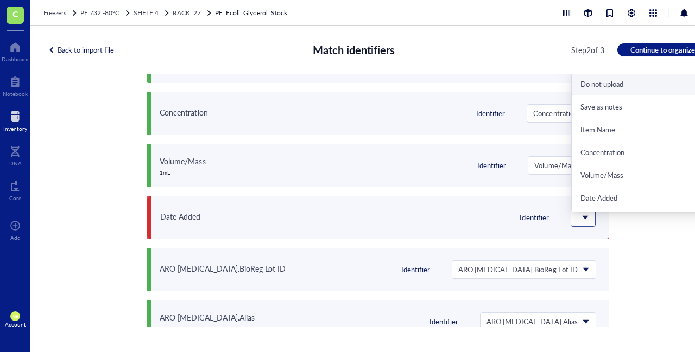
click at [571, 215] on div at bounding box center [583, 217] width 24 height 17
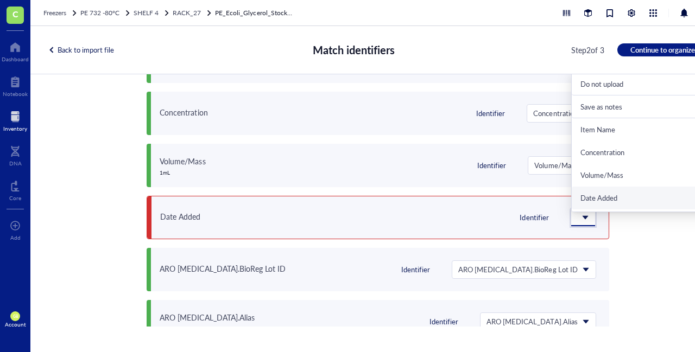
click at [599, 194] on div "Date Added" at bounding box center [644, 198] width 129 height 10
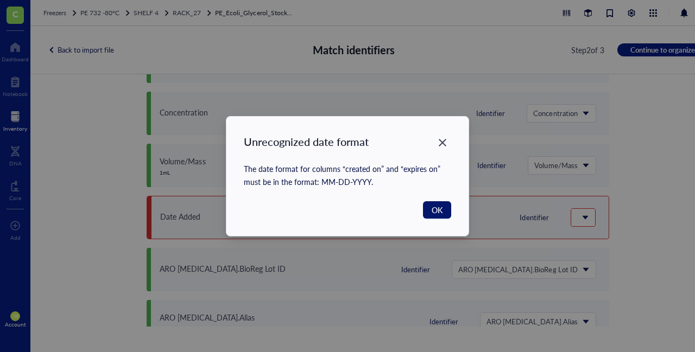
click at [435, 212] on span "OK" at bounding box center [436, 210] width 11 height 12
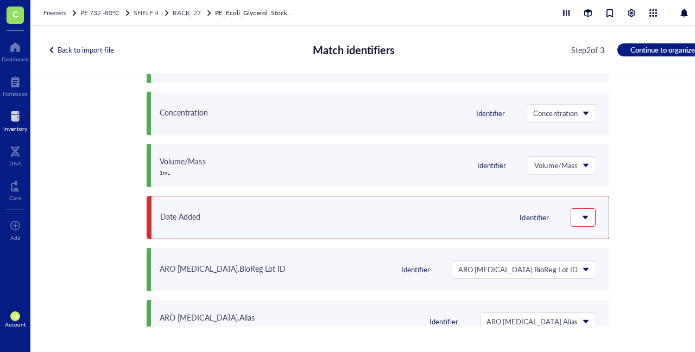
click at [101, 50] on div "Back to import file" at bounding box center [81, 50] width 66 height 10
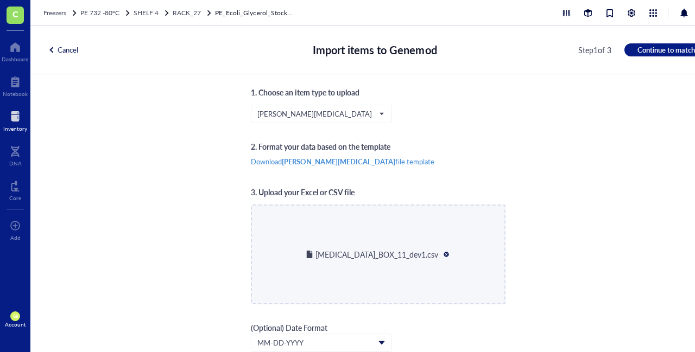
scroll to position [12, 0]
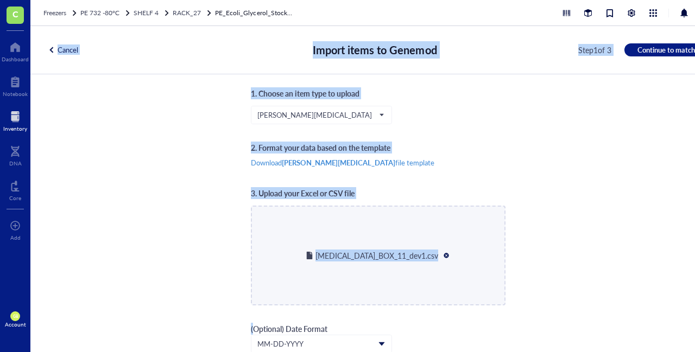
drag, startPoint x: 101, startPoint y: 50, endPoint x: 421, endPoint y: 253, distance: 378.3
click at [421, 253] on div "Cancel Import items to Genemod Step 1 of 3 Continue to match 1. Choose an item …" at bounding box center [377, 189] width 695 height 326
click at [442, 253] on div at bounding box center [446, 256] width 8 height 8
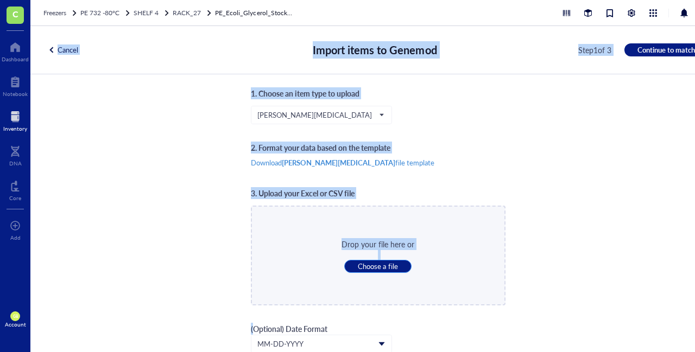
click at [385, 269] on span "Choose a file" at bounding box center [378, 267] width 40 height 10
type input "C:\fakepath\[MEDICAL_DATA]_BOX_11_dev1.csv"
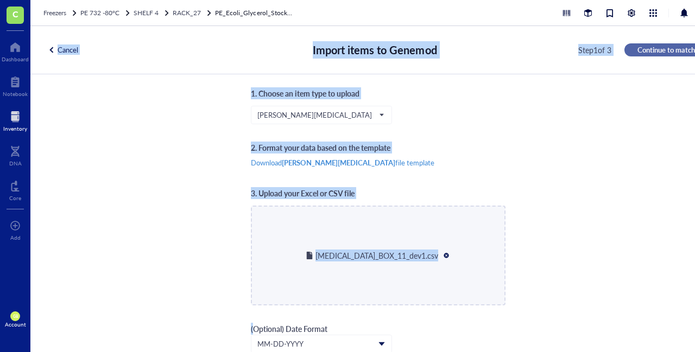
click at [662, 50] on span "Continue to match" at bounding box center [666, 50] width 58 height 10
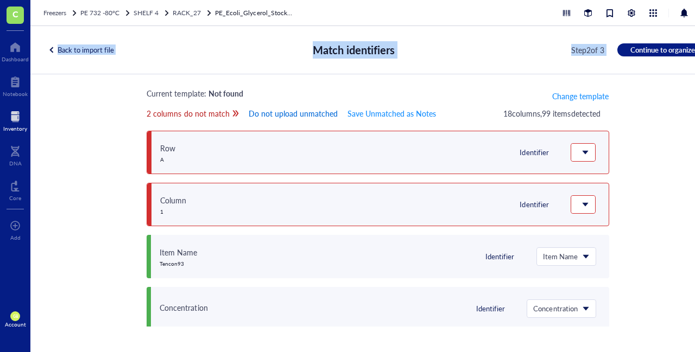
click at [288, 111] on span "Do not upload unmatched" at bounding box center [293, 113] width 89 height 12
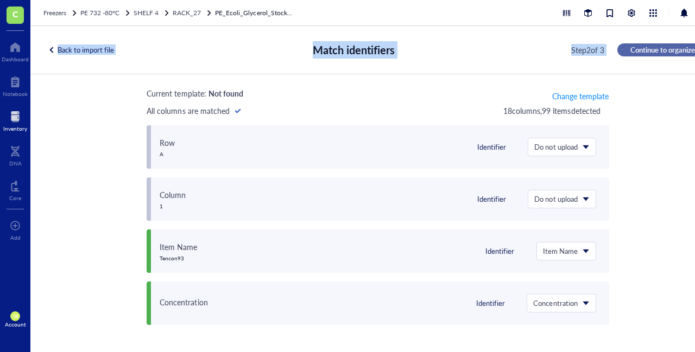
click at [647, 51] on span "Continue to organize" at bounding box center [662, 50] width 65 height 10
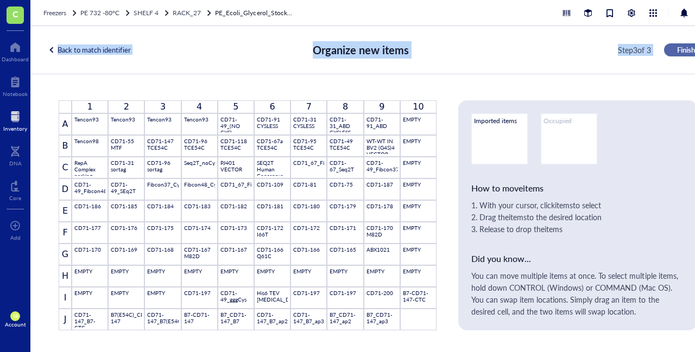
scroll to position [0, 0]
click at [685, 51] on span "Finish" at bounding box center [686, 50] width 18 height 10
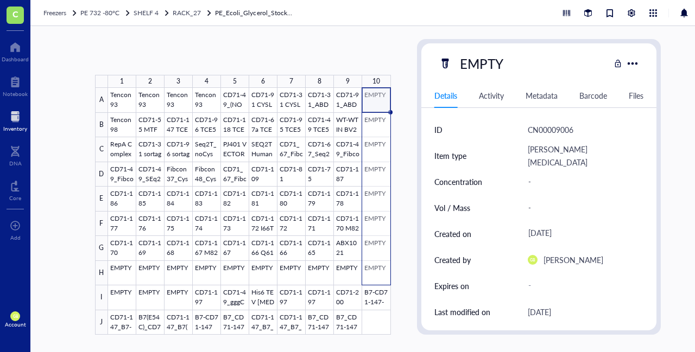
drag, startPoint x: 378, startPoint y: 98, endPoint x: 377, endPoint y: 272, distance: 173.7
click at [377, 272] on div at bounding box center [249, 211] width 283 height 247
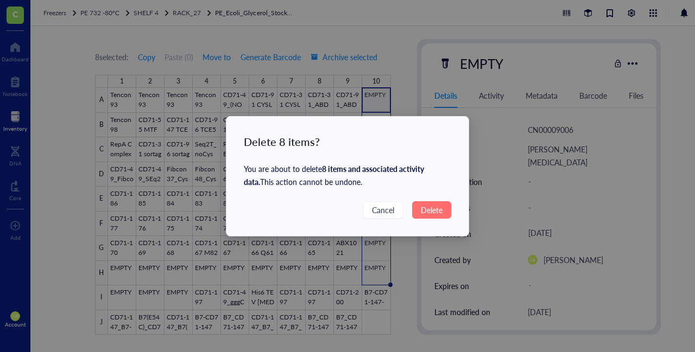
click at [423, 207] on span "Delete" at bounding box center [432, 210] width 22 height 12
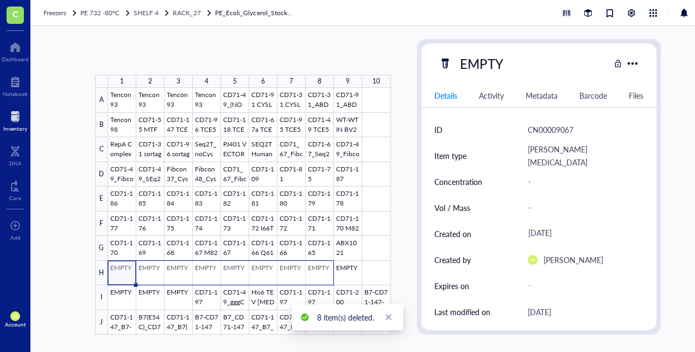
drag, startPoint x: 119, startPoint y: 275, endPoint x: 350, endPoint y: 275, distance: 230.6
click at [350, 275] on div at bounding box center [249, 211] width 283 height 247
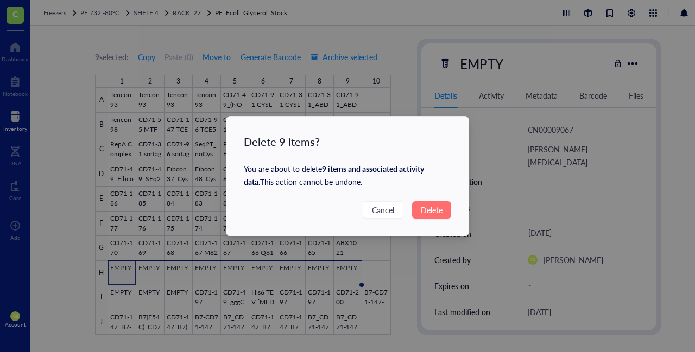
click at [430, 212] on span "Delete" at bounding box center [432, 210] width 22 height 12
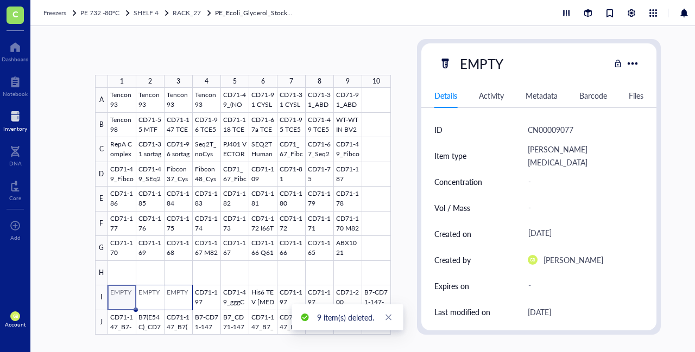
drag, startPoint x: 161, startPoint y: 297, endPoint x: 182, endPoint y: 298, distance: 21.2
click at [182, 298] on div at bounding box center [249, 211] width 283 height 247
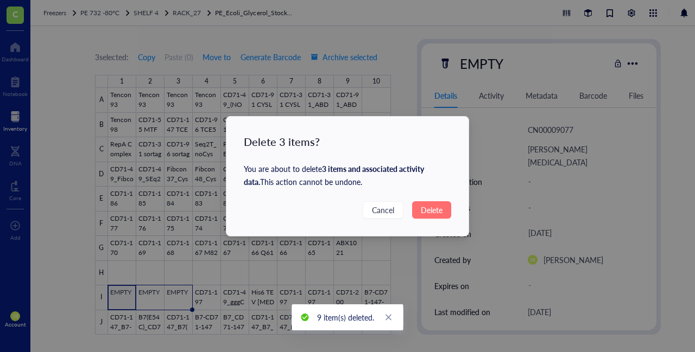
click at [425, 211] on span "Delete" at bounding box center [432, 210] width 22 height 12
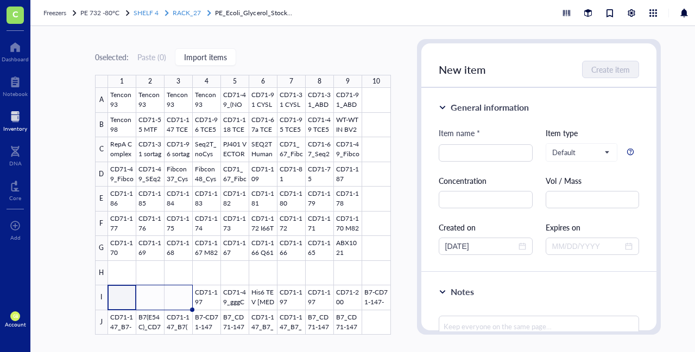
click at [194, 12] on span "RACK_27" at bounding box center [187, 12] width 28 height 9
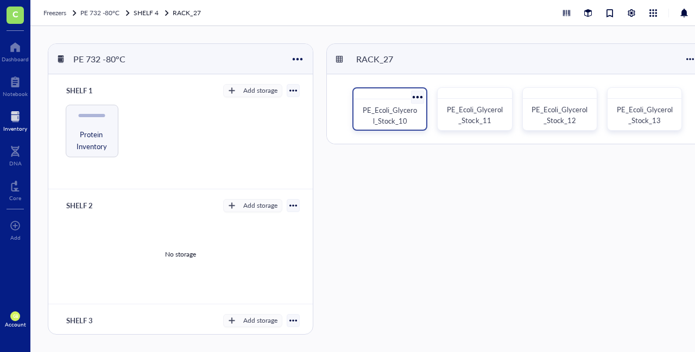
click at [419, 97] on div at bounding box center [418, 97] width 16 height 16
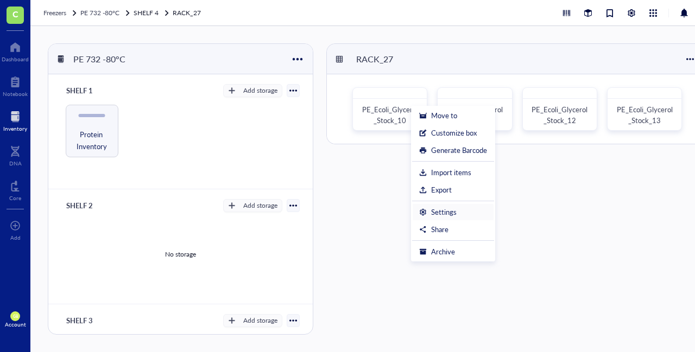
click at [441, 214] on div "Settings" at bounding box center [444, 212] width 26 height 10
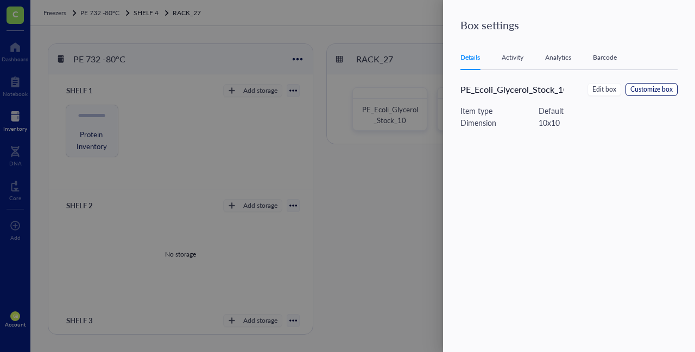
click at [658, 87] on span "Customize box" at bounding box center [651, 90] width 42 height 10
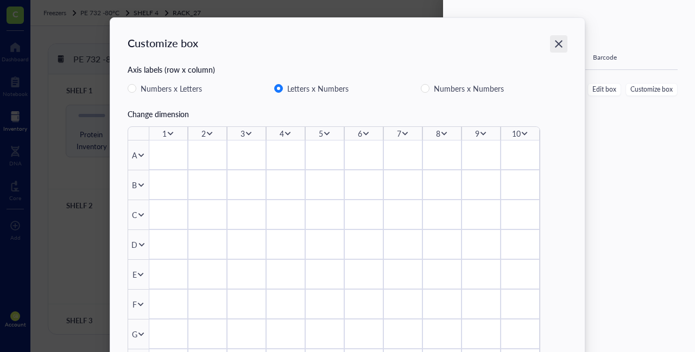
click at [554, 44] on icon "Close" at bounding box center [559, 44] width 10 height 10
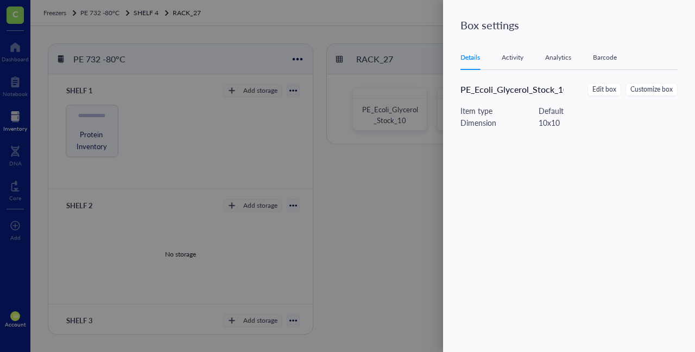
click at [397, 239] on div at bounding box center [347, 176] width 695 height 352
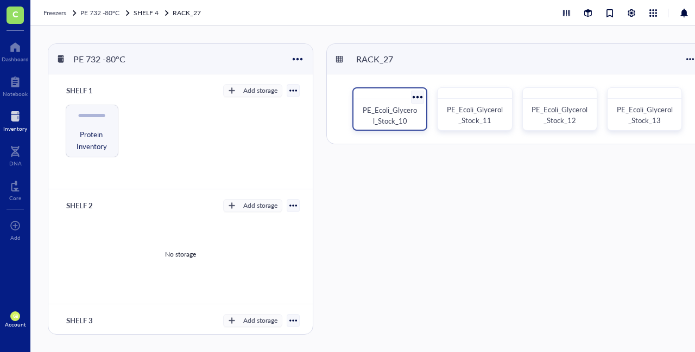
click at [389, 107] on span "PE_Ecoli_Glycerol_Stock_10" at bounding box center [390, 115] width 54 height 21
